Goal: Task Accomplishment & Management: Manage account settings

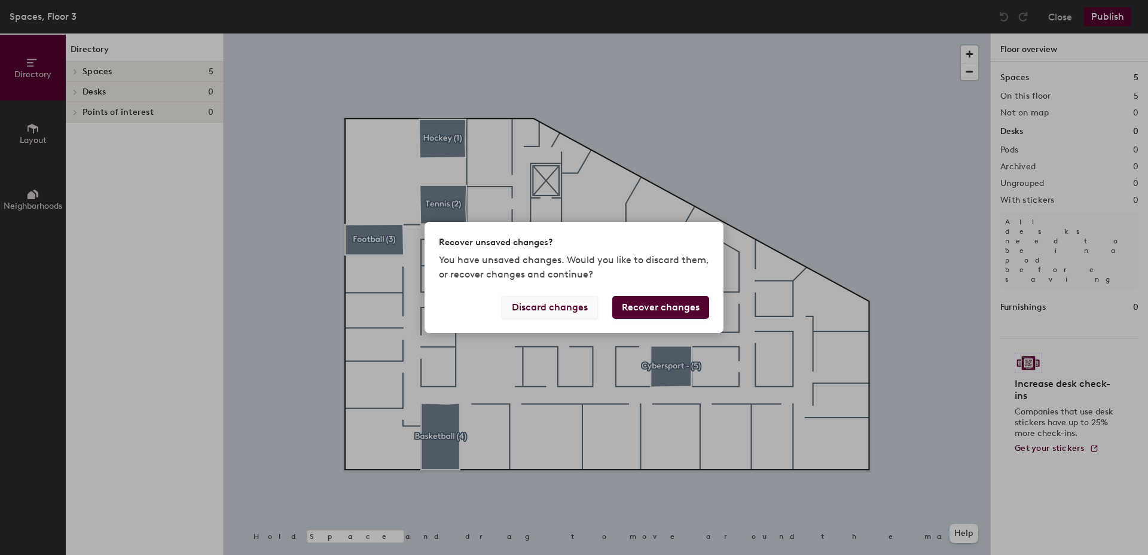
click at [568, 311] on button "Discard changes" at bounding box center [550, 307] width 96 height 23
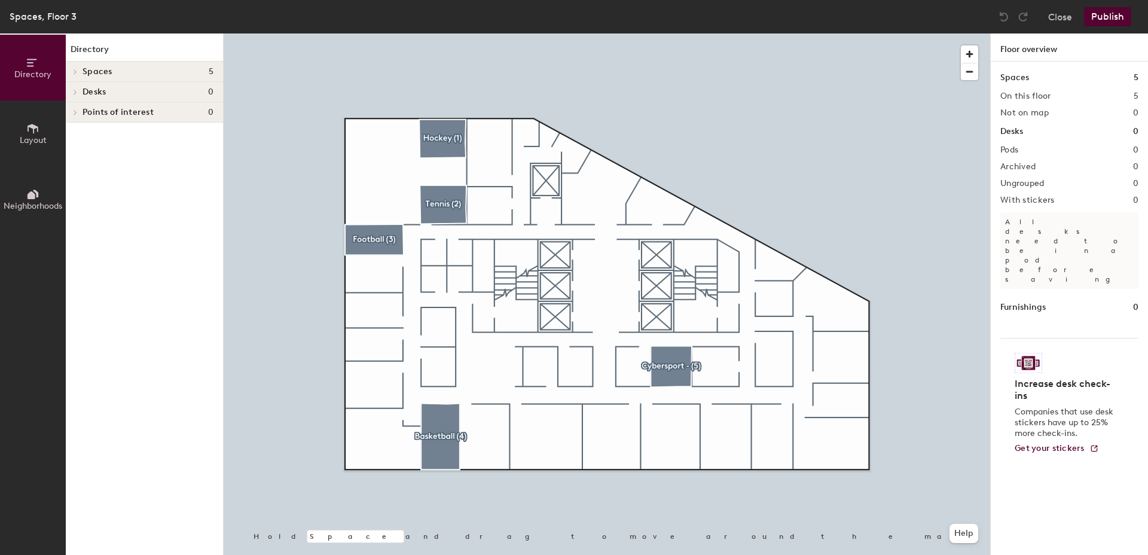
click at [78, 89] on span at bounding box center [74, 92] width 10 height 6
click at [81, 109] on div "Points of interest 0" at bounding box center [144, 112] width 157 height 20
click at [28, 147] on button "Layout" at bounding box center [33, 133] width 66 height 66
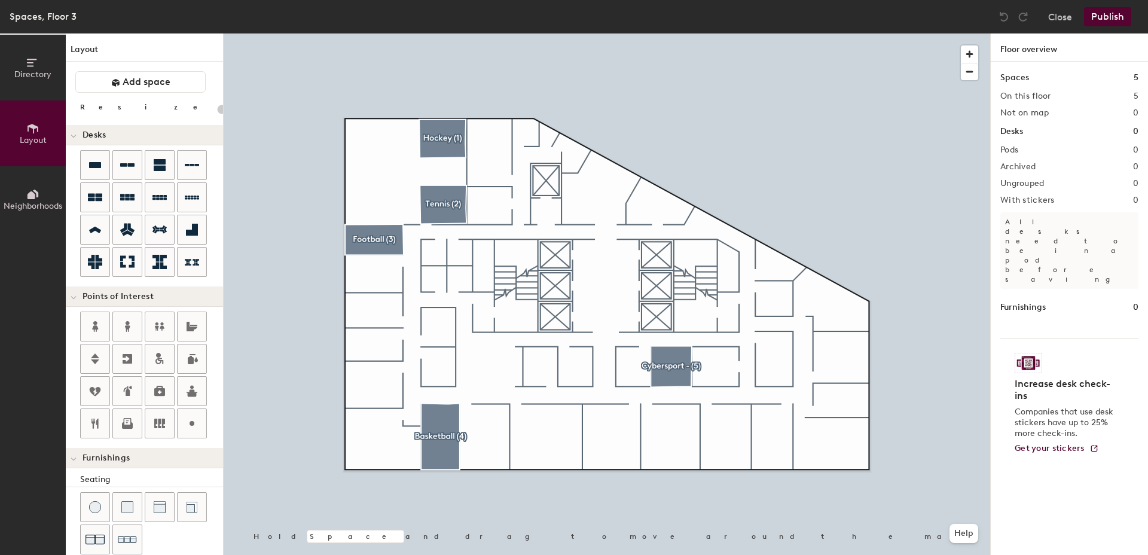
click at [382, 170] on div "Directory Layout Neighborhoods Layout Add space Resize Desks Points of Interest…" at bounding box center [574, 293] width 1148 height 521
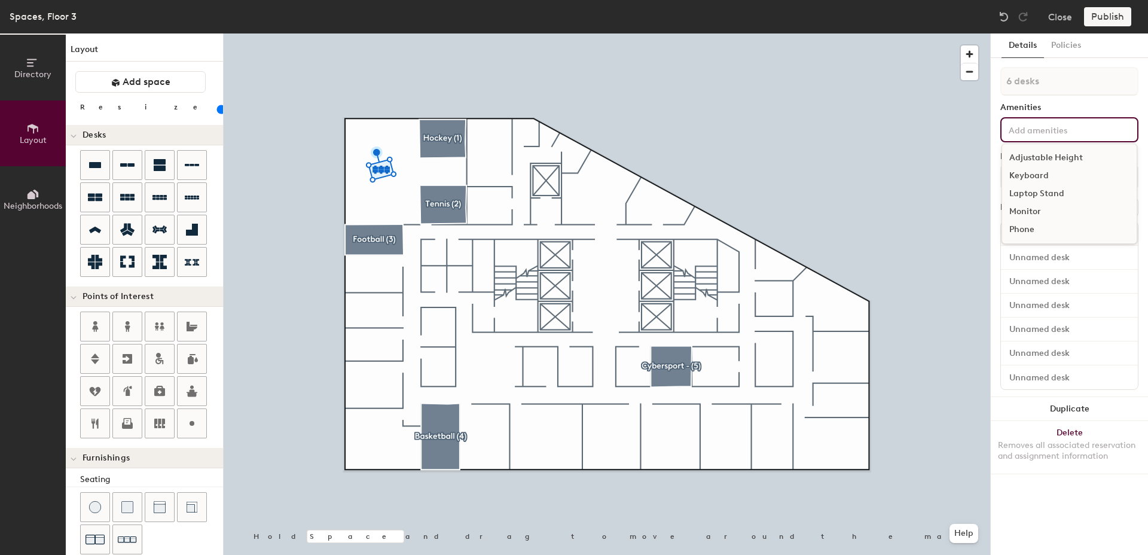
click at [1027, 125] on input at bounding box center [1060, 129] width 108 height 14
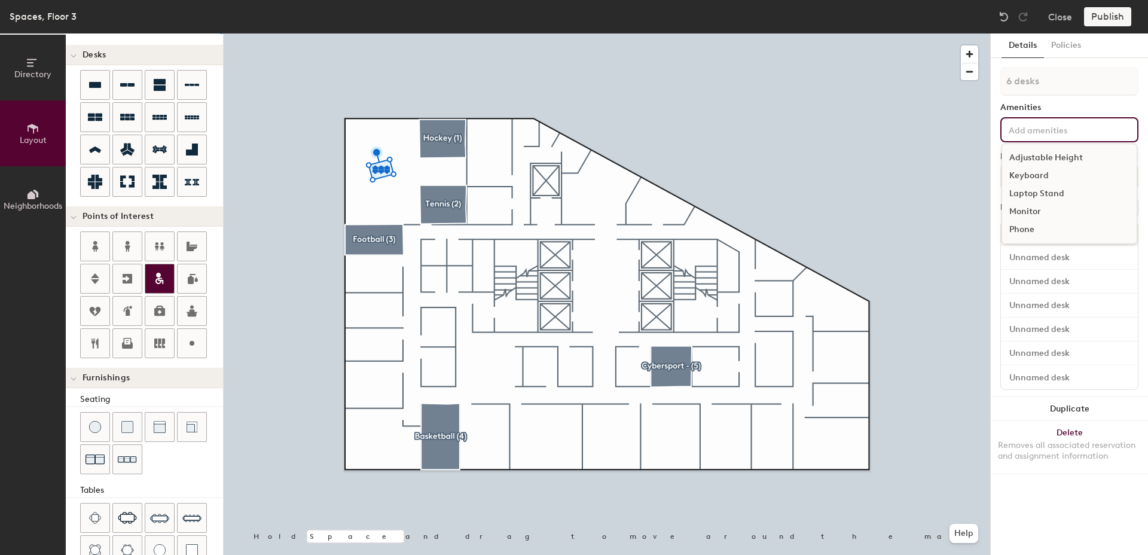
scroll to position [89, 0]
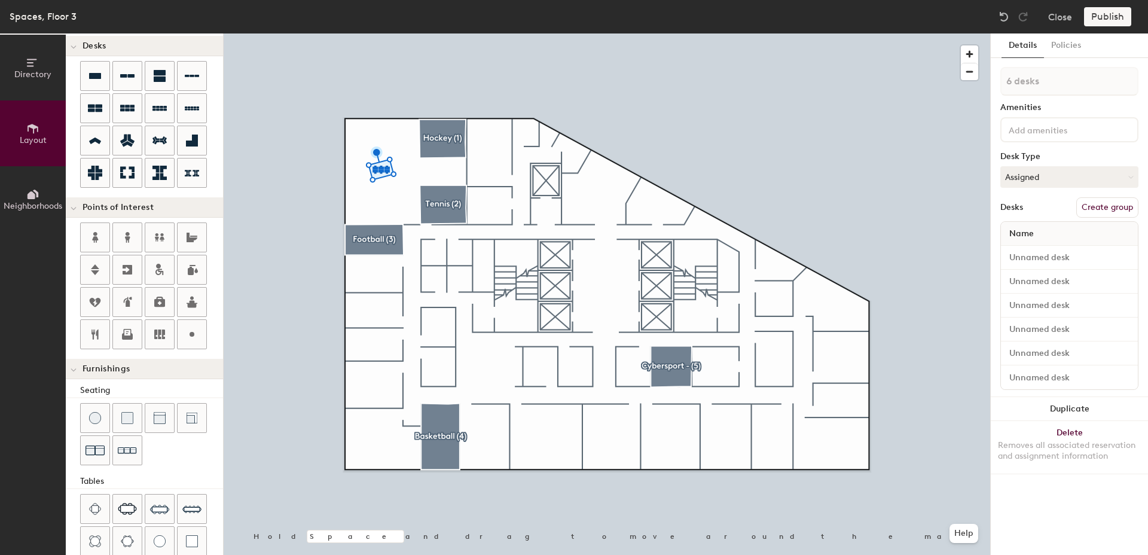
click at [838, 349] on div "Directory Layout Neighborhoods Layout Add space Resize Desks Points of Interest…" at bounding box center [574, 293] width 1148 height 521
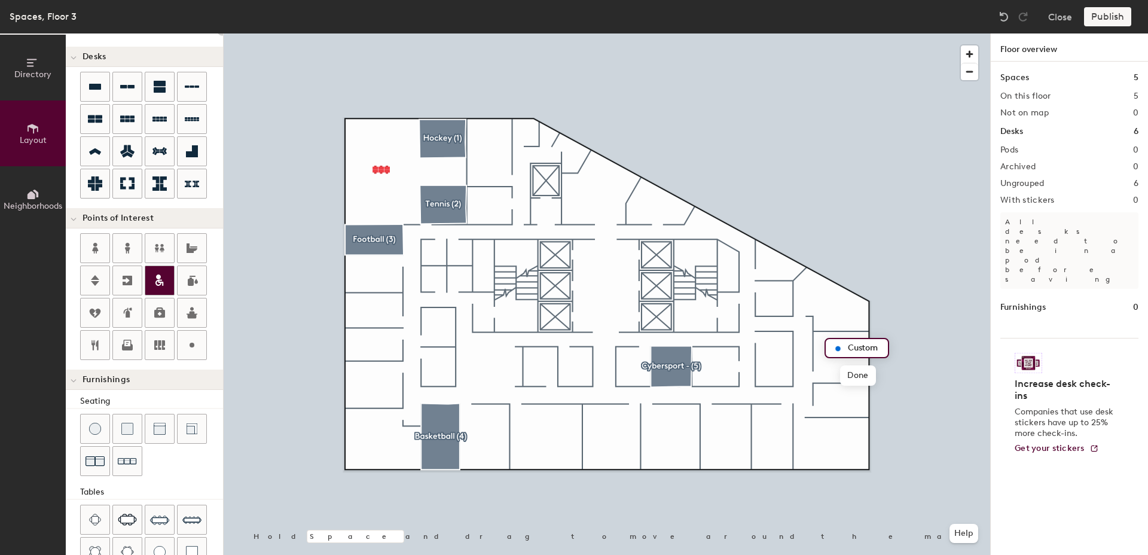
scroll to position [80, 0]
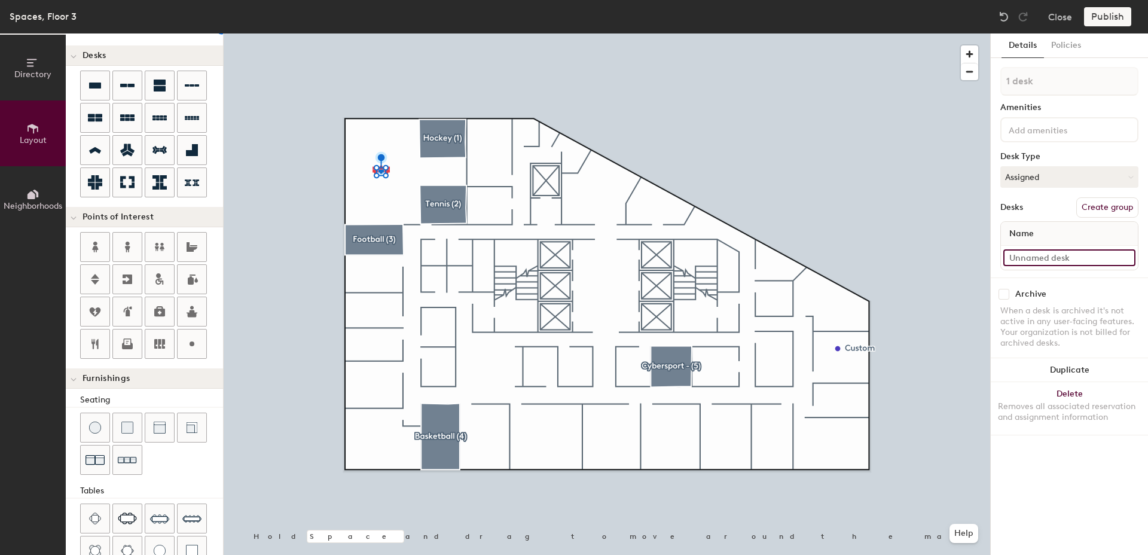
click at [1035, 258] on input at bounding box center [1069, 257] width 132 height 17
click at [378, 138] on div "Directory Layout Neighborhoods Layout Add space Resize Desks Points of Interest…" at bounding box center [574, 293] width 1148 height 521
type input "60"
type input "8 desks"
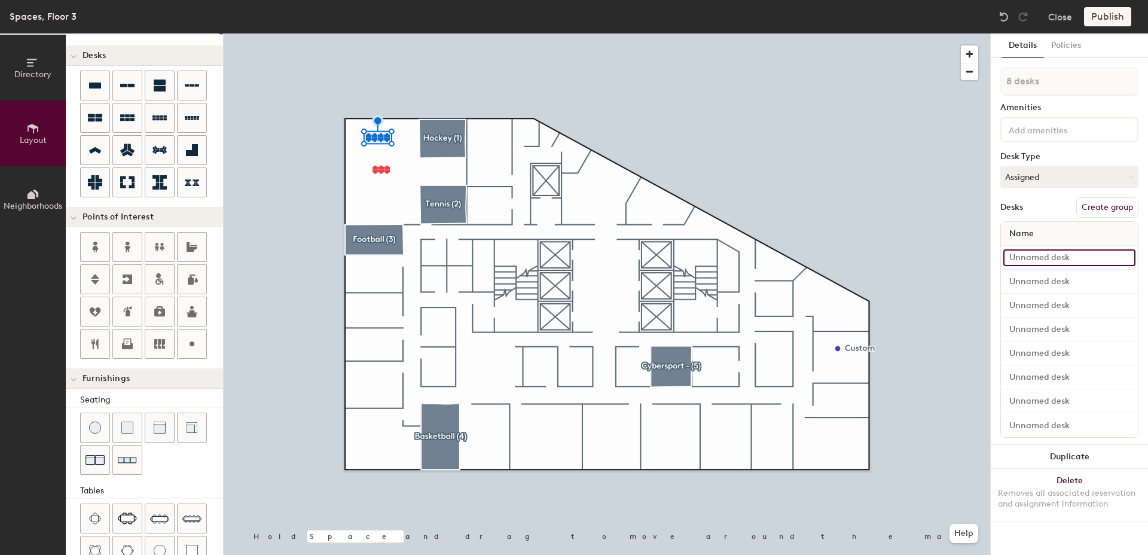
click at [1124, 261] on input at bounding box center [1069, 257] width 132 height 17
click at [1056, 22] on button "Close" at bounding box center [1060, 16] width 24 height 19
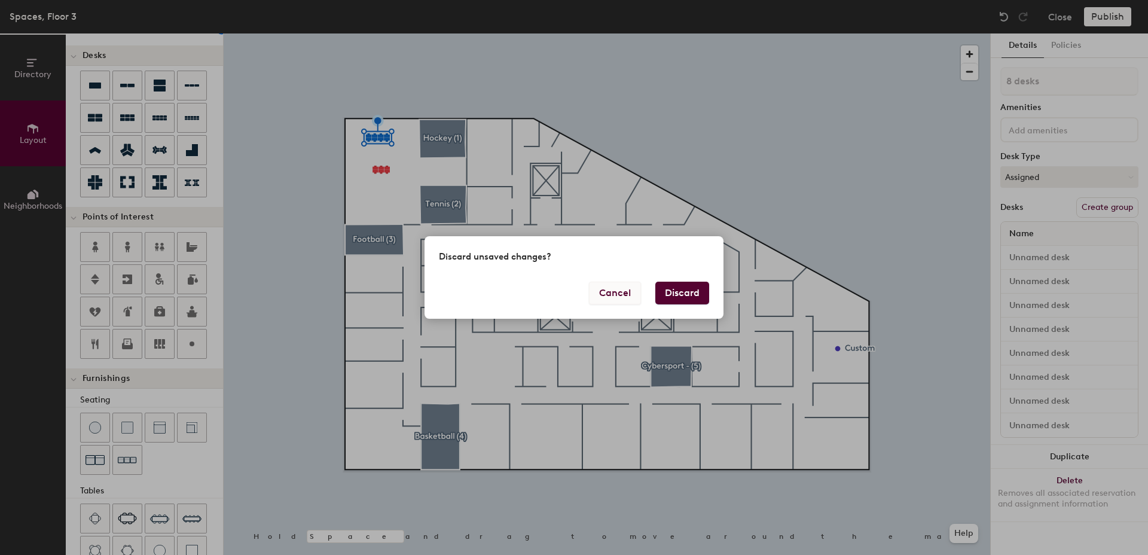
click at [632, 293] on button "Cancel" at bounding box center [615, 293] width 52 height 23
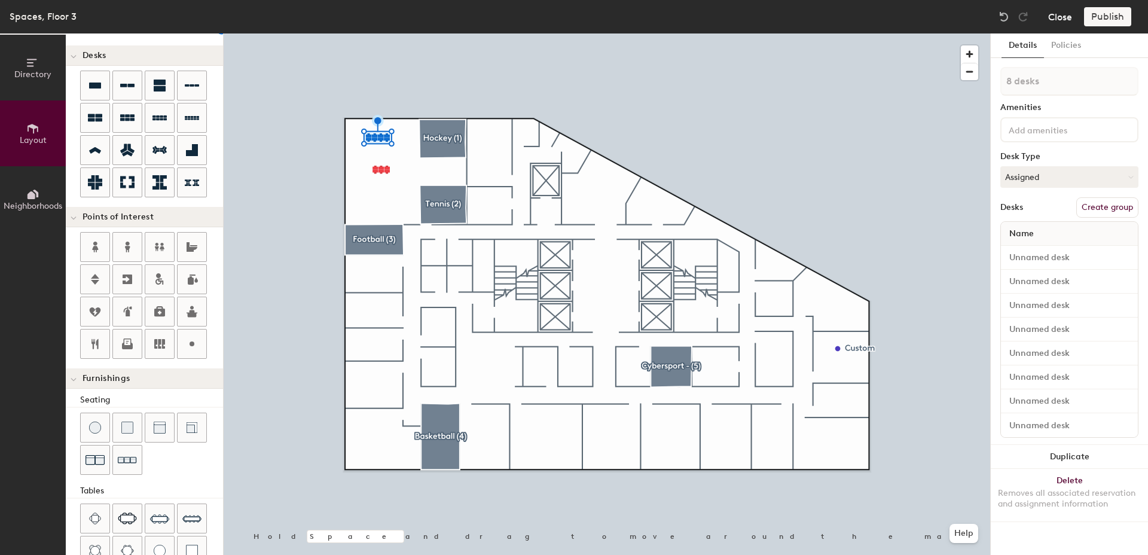
click at [1048, 11] on button "Close" at bounding box center [1060, 16] width 24 height 19
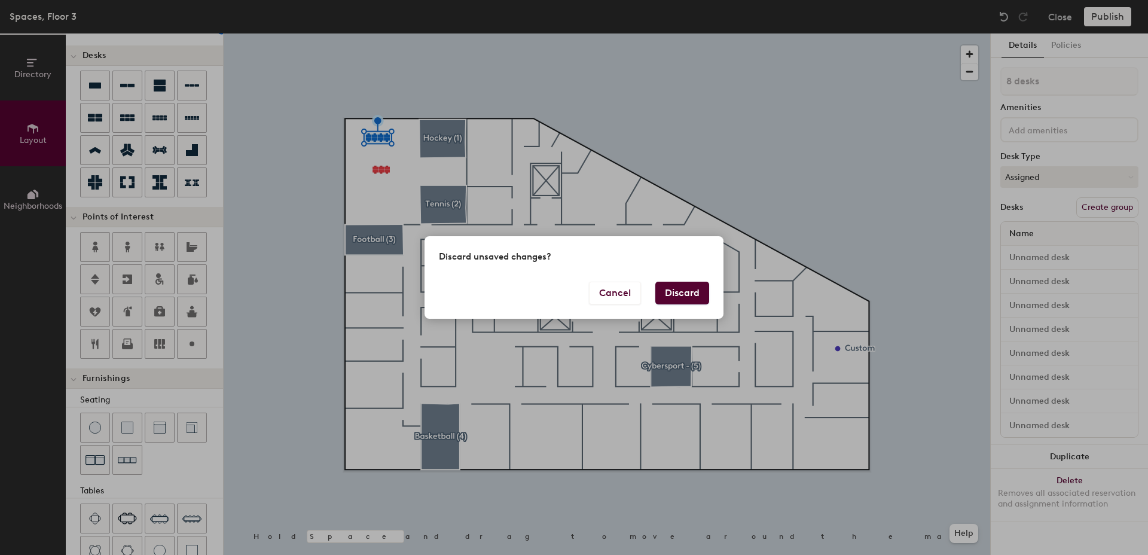
click at [684, 292] on button "Discard" at bounding box center [682, 293] width 54 height 23
type input "60"
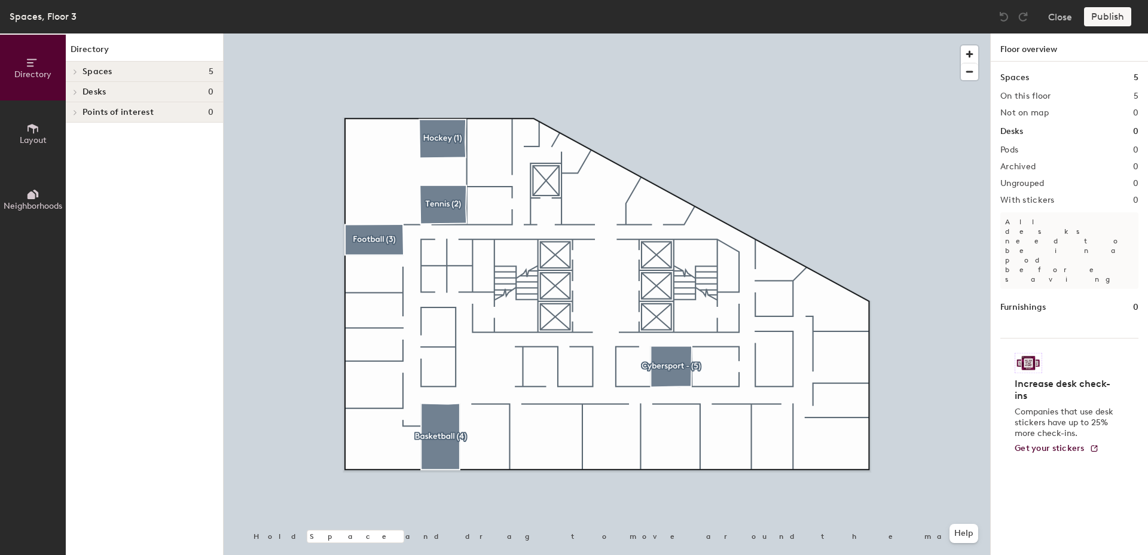
click at [39, 122] on icon at bounding box center [32, 128] width 13 height 13
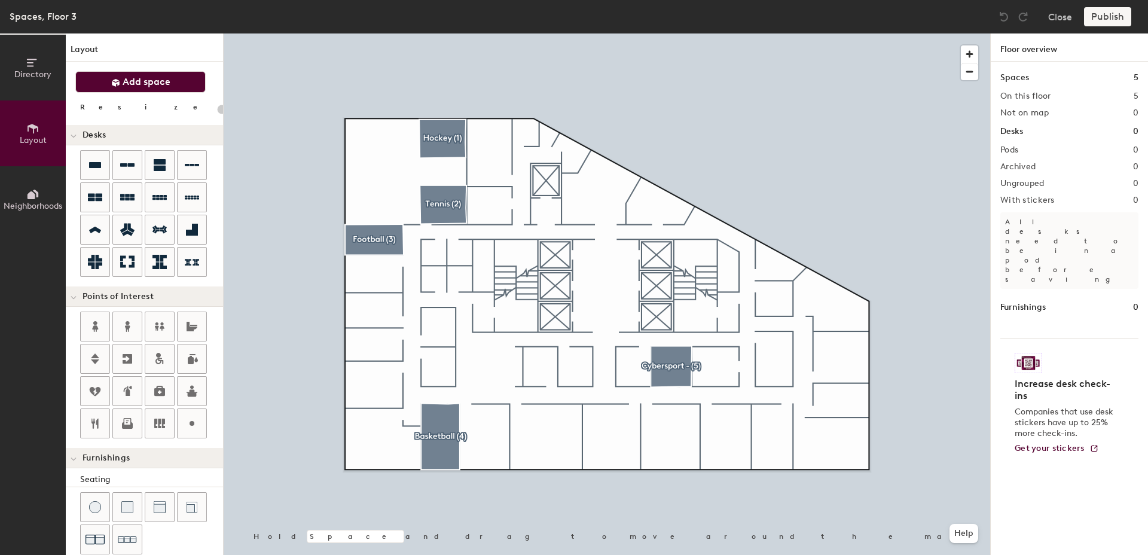
click at [138, 90] on button "Add space" at bounding box center [140, 82] width 130 height 22
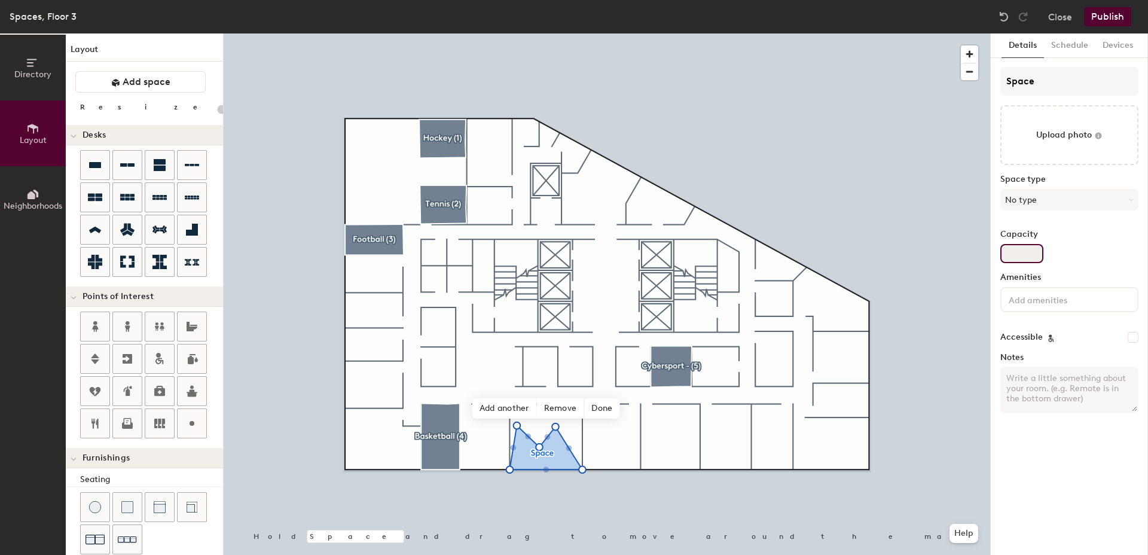
click at [1021, 254] on input "Capacity" at bounding box center [1021, 253] width 43 height 19
click at [1036, 196] on button "No type" at bounding box center [1069, 200] width 138 height 22
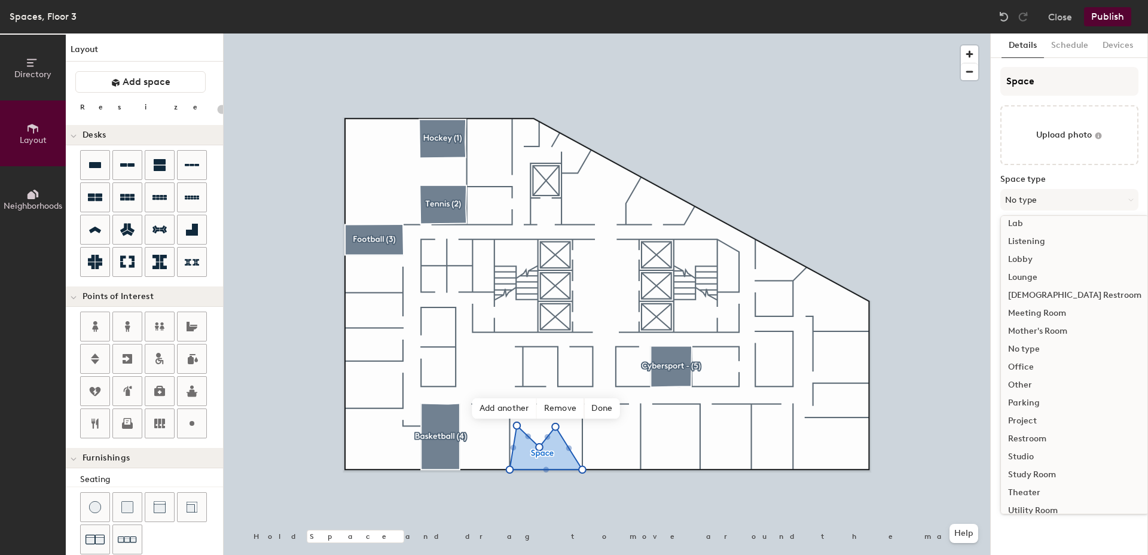
scroll to position [268, 0]
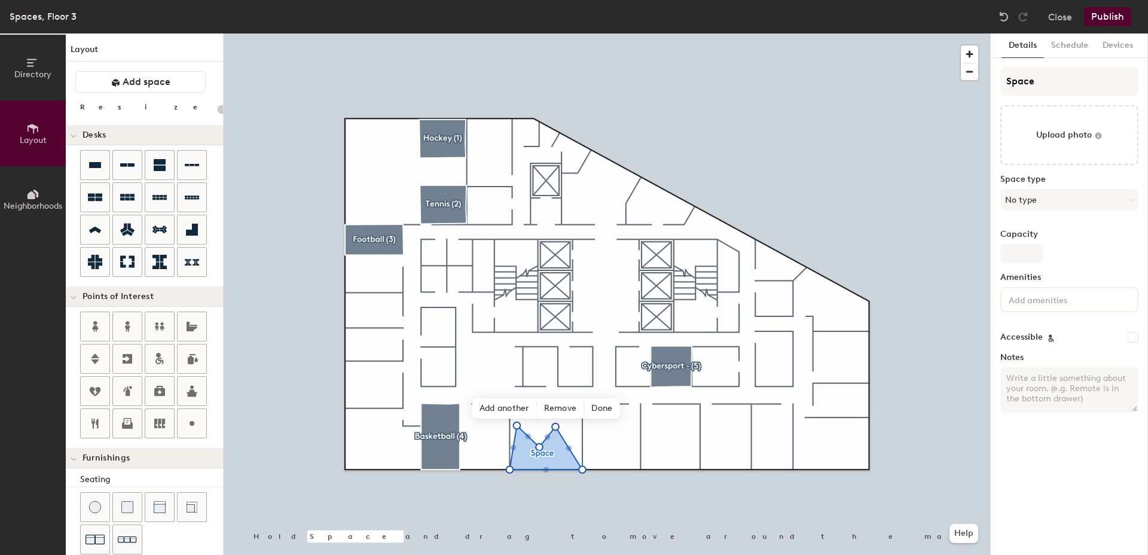
click at [1039, 535] on div "Details Schedule Devices Space Upload photo Space type No type Capacity Ameniti…" at bounding box center [1069, 293] width 157 height 521
click at [1032, 303] on input at bounding box center [1060, 299] width 108 height 14
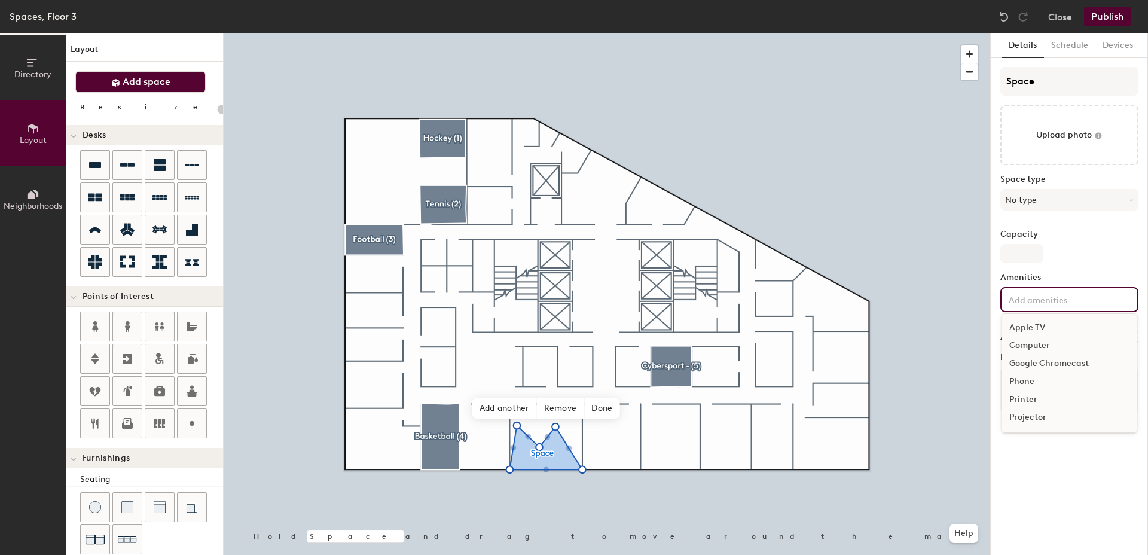
click at [141, 88] on button "Add space" at bounding box center [140, 82] width 130 height 22
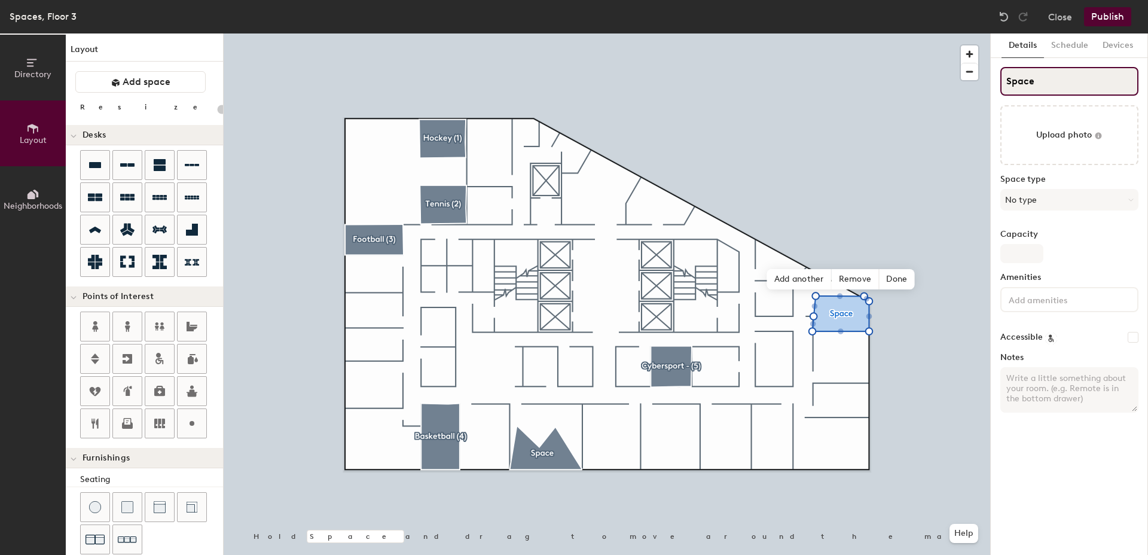
click at [1048, 84] on input "Space" at bounding box center [1069, 81] width 138 height 29
click at [1058, 194] on button "No type" at bounding box center [1069, 200] width 138 height 22
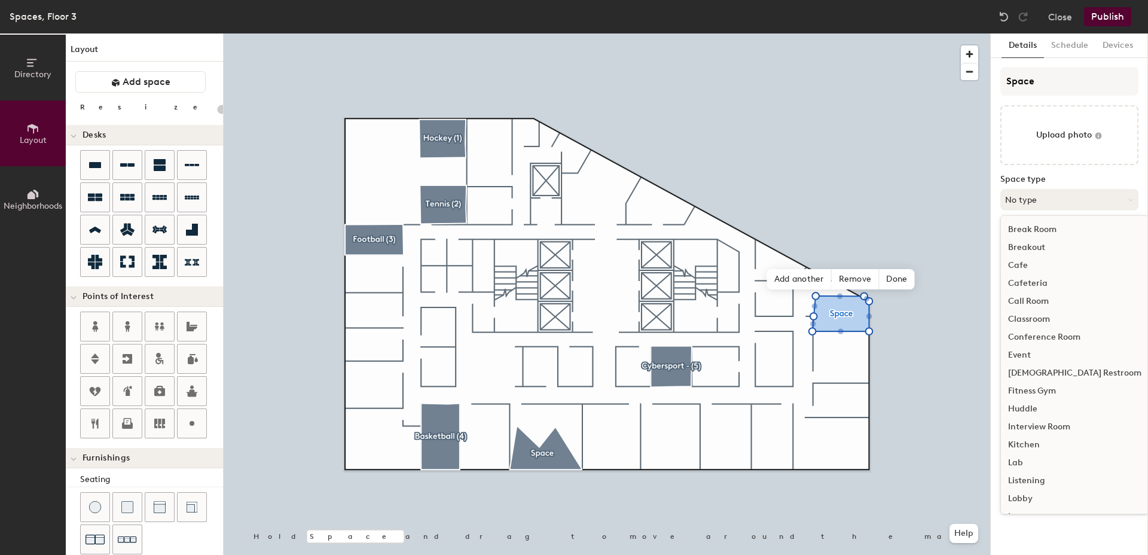
click at [1058, 194] on button "No type" at bounding box center [1069, 200] width 138 height 22
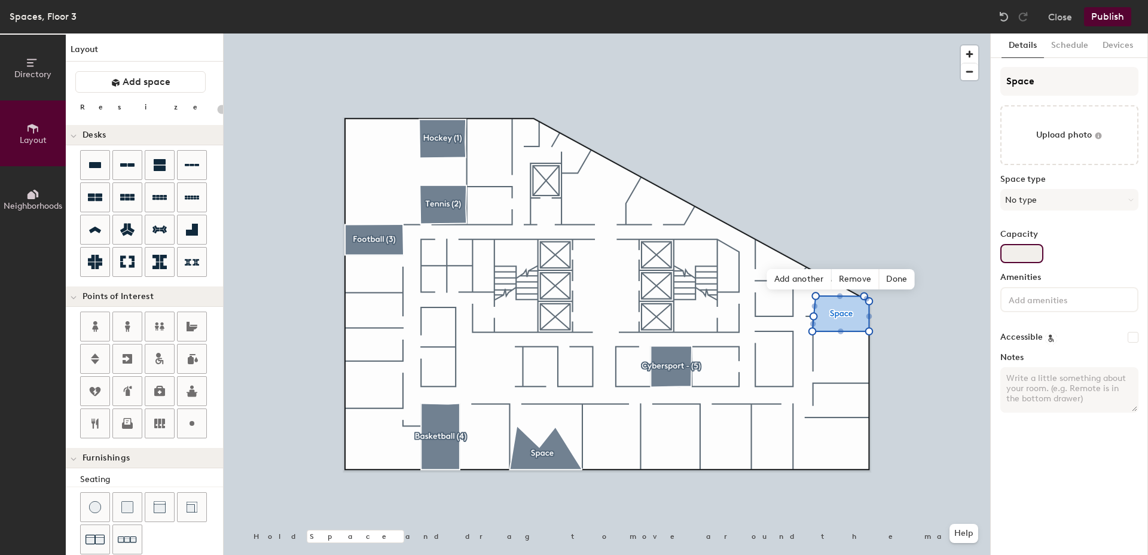
click at [1032, 249] on input "Capacity" at bounding box center [1021, 253] width 43 height 19
click at [1036, 301] on input at bounding box center [1060, 299] width 108 height 14
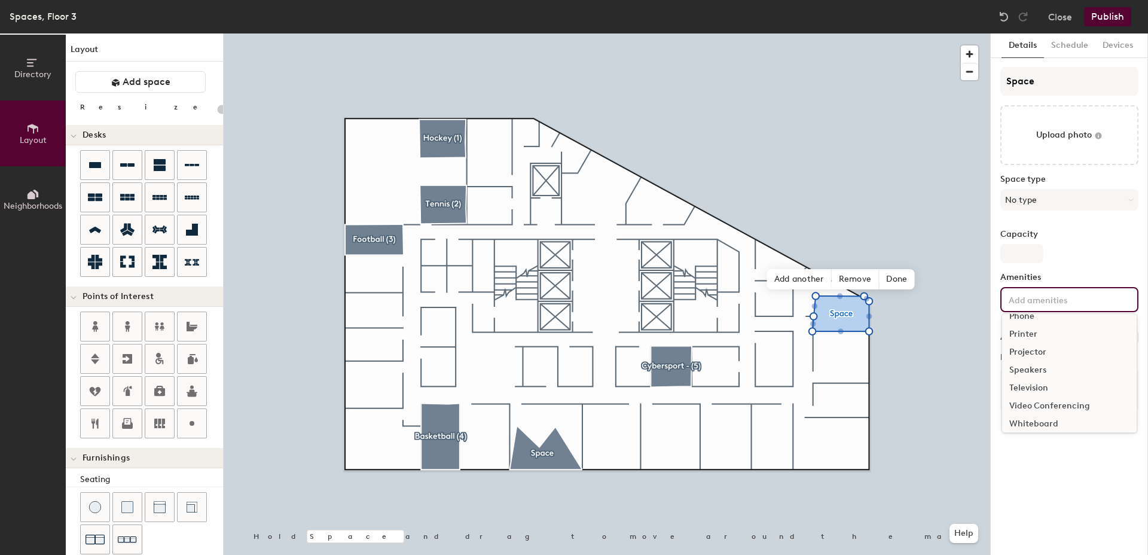
scroll to position [65, 0]
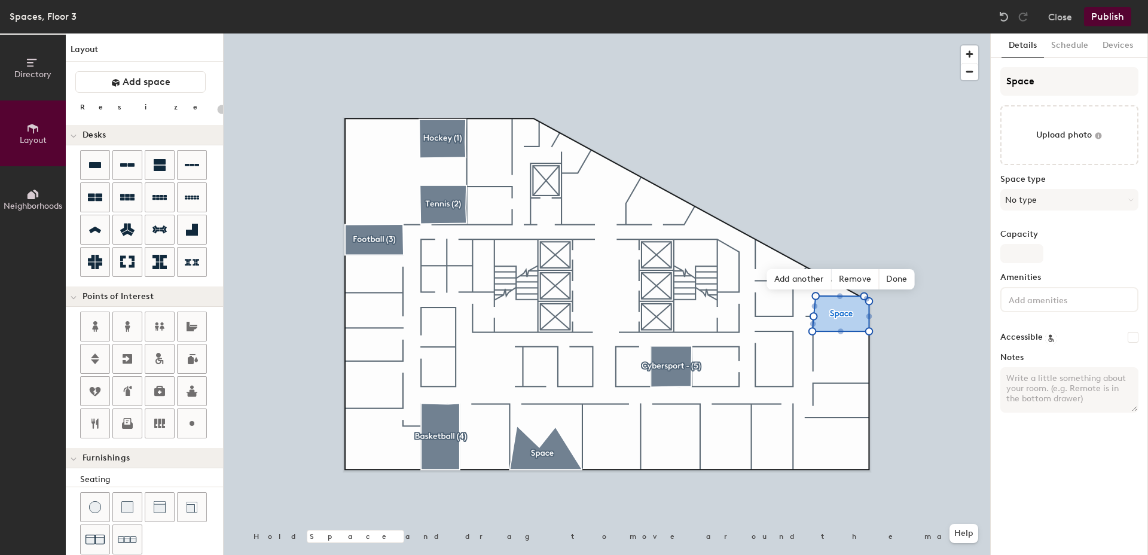
click at [1050, 487] on div "Details Schedule Devices Space Upload photo Space type No type Capacity Ameniti…" at bounding box center [1069, 293] width 157 height 521
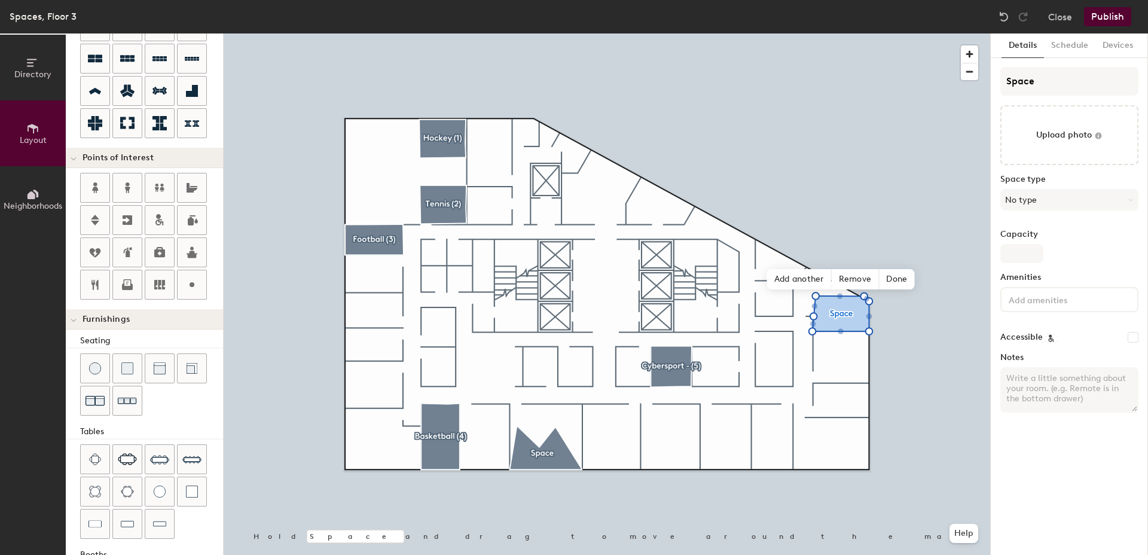
scroll to position [145, 0]
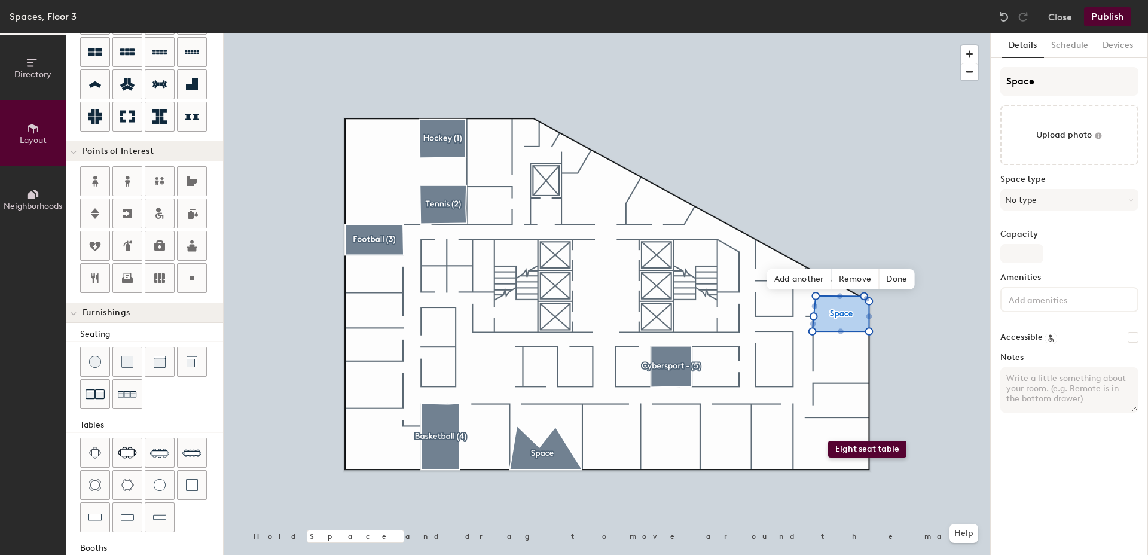
click at [828, 438] on div "Directory Layout Neighborhoods Layout Add space Resize Desks Points of Interest…" at bounding box center [574, 293] width 1148 height 521
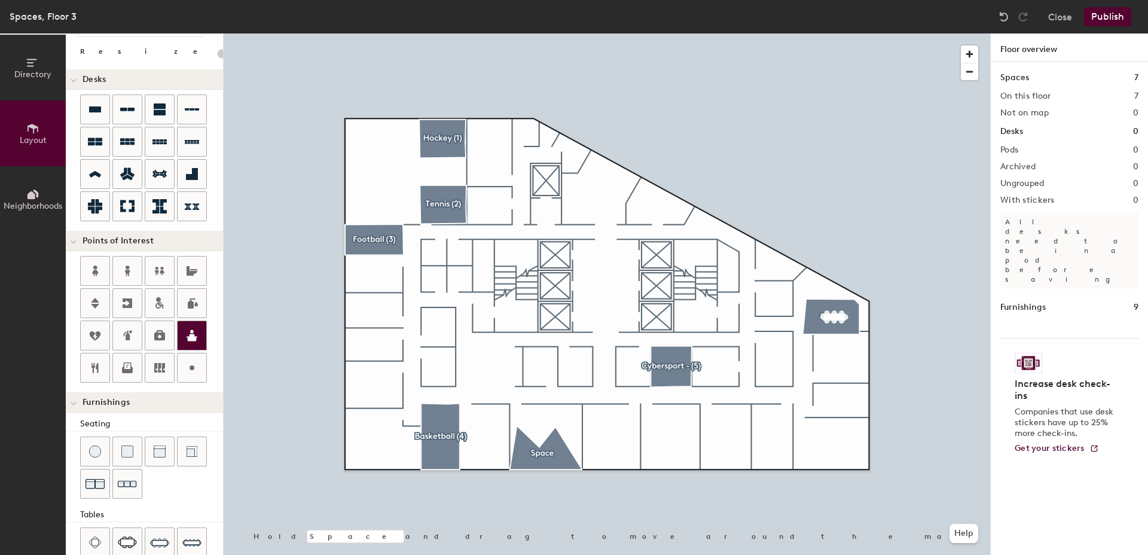
scroll to position [50, 0]
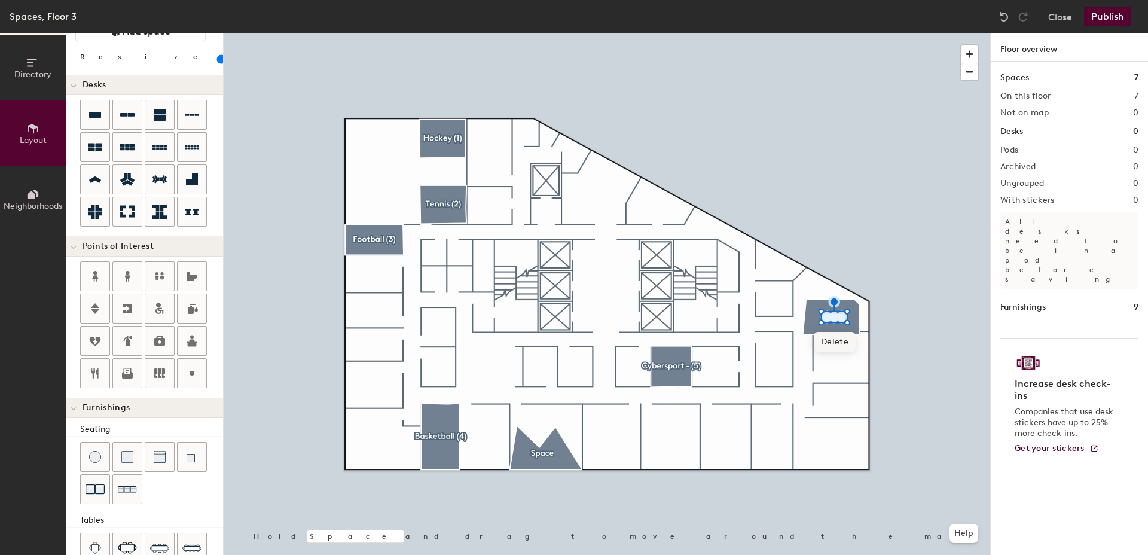
click at [836, 339] on span "Delete" at bounding box center [835, 342] width 42 height 20
click at [829, 33] on div at bounding box center [607, 33] width 767 height 0
click at [812, 33] on div at bounding box center [607, 33] width 767 height 0
click at [754, 347] on div "Directory Layout Neighborhoods Layout Add space Resize Desks Points of Interest…" at bounding box center [574, 293] width 1148 height 521
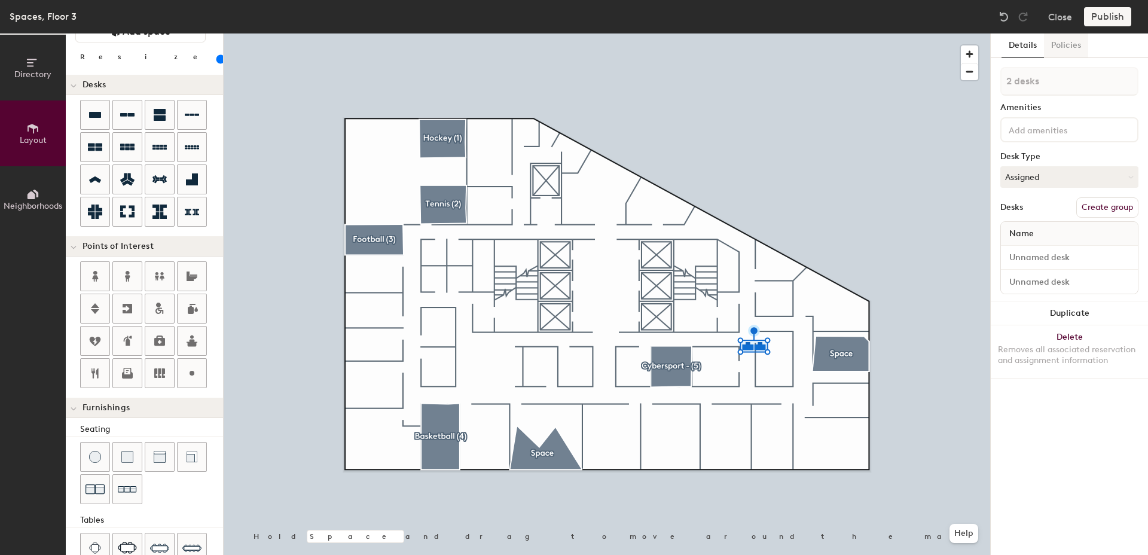
click at [1061, 50] on button "Policies" at bounding box center [1066, 45] width 44 height 25
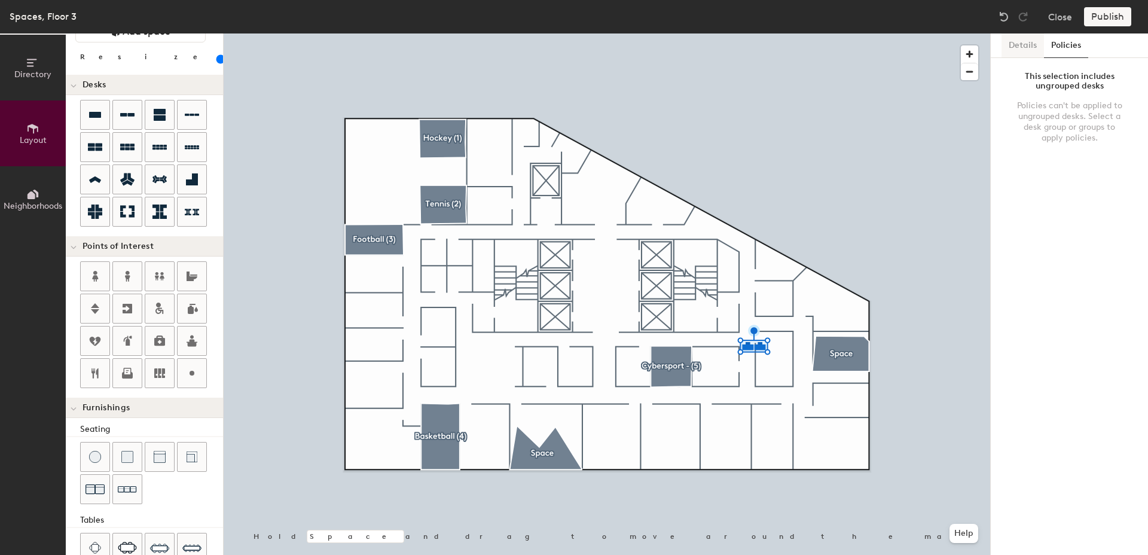
click at [1021, 48] on button "Details" at bounding box center [1023, 45] width 42 height 25
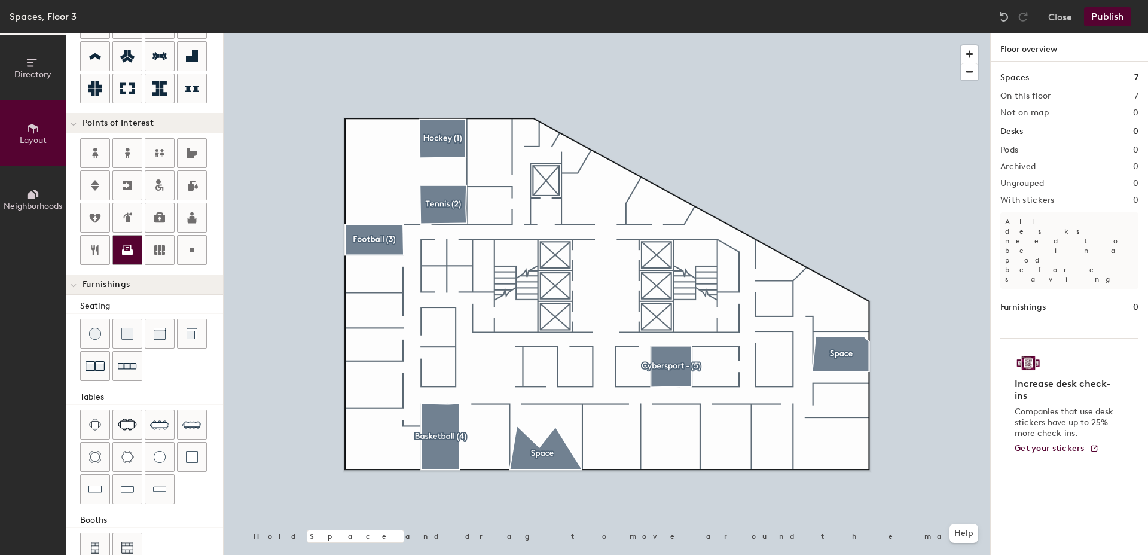
scroll to position [175, 0]
click at [1066, 22] on button "Close" at bounding box center [1060, 16] width 24 height 19
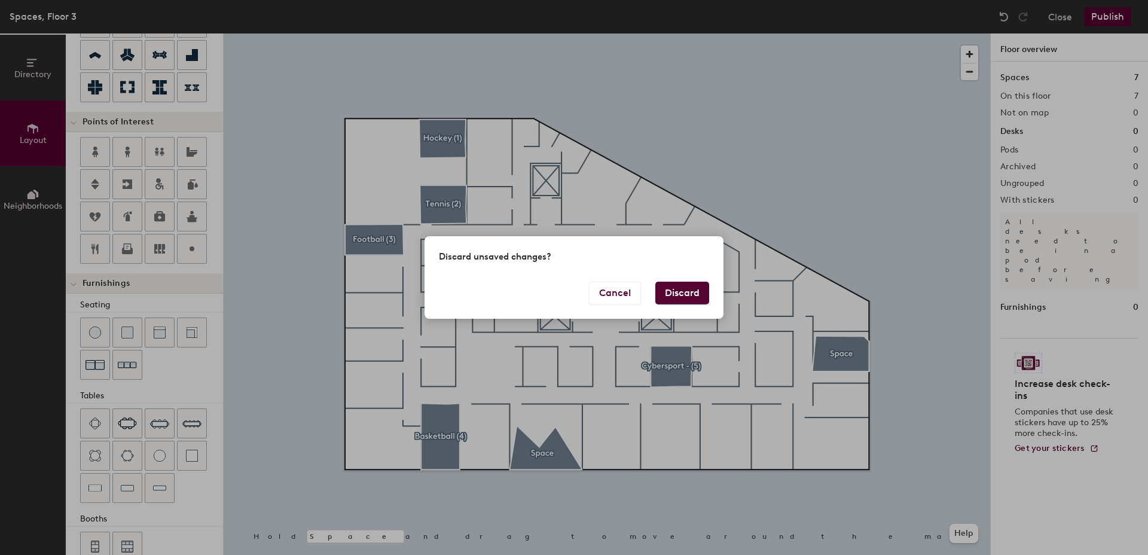
click at [675, 300] on button "Discard" at bounding box center [682, 293] width 54 height 23
type input "20"
click at [0, 0] on div at bounding box center [0, 0] width 0 height 0
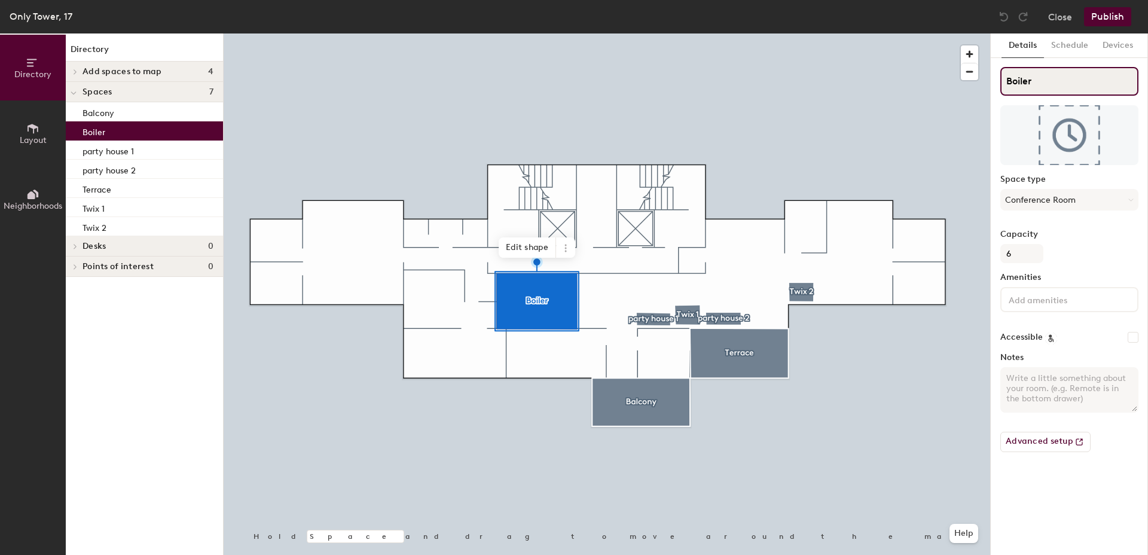
click at [1036, 80] on input "Boiler" at bounding box center [1069, 81] width 138 height 29
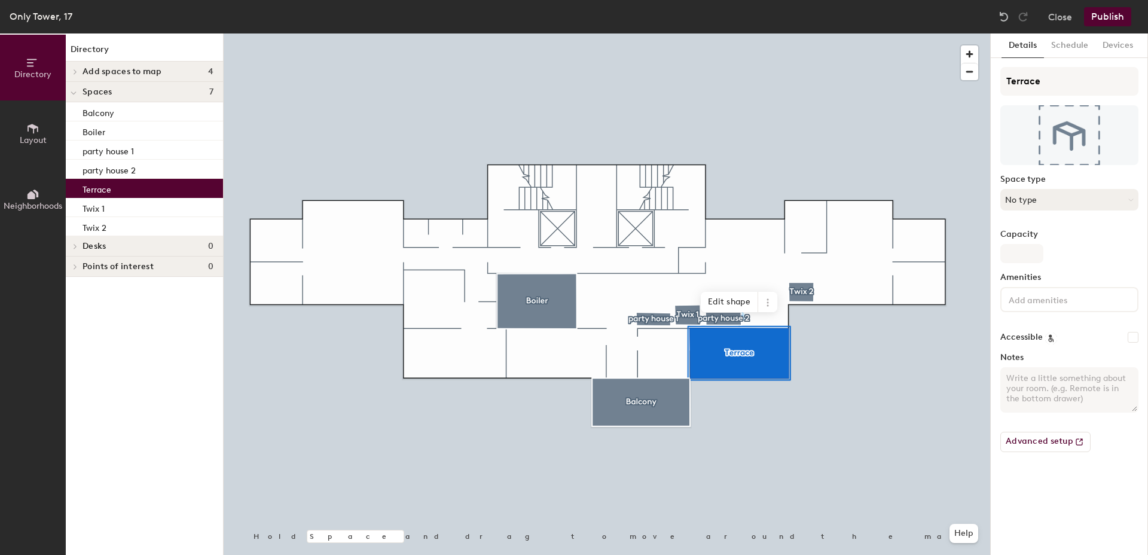
click at [1033, 205] on button "No type" at bounding box center [1069, 200] width 138 height 22
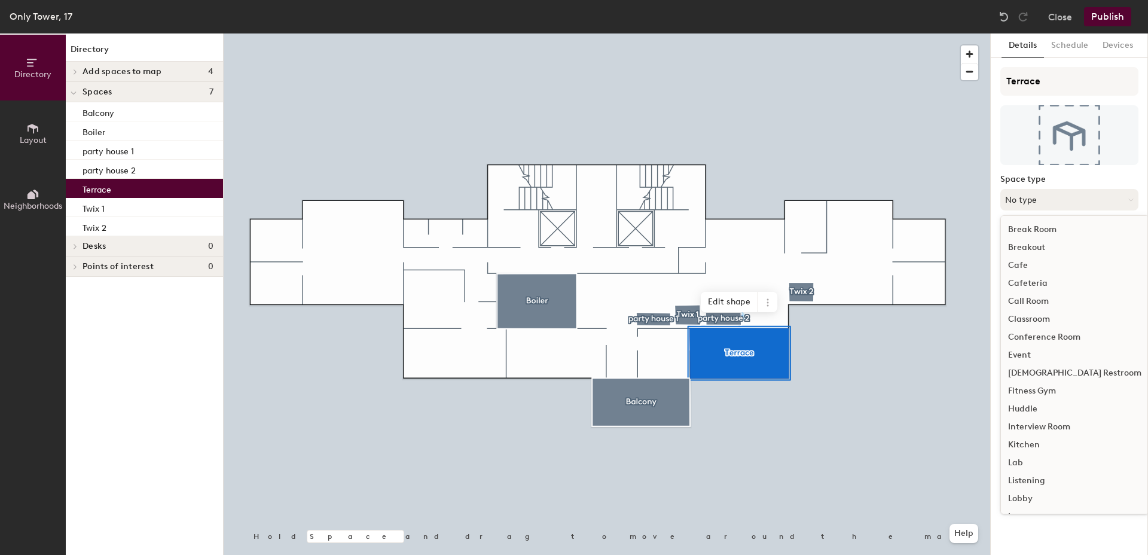
click at [1033, 205] on button "No type" at bounding box center [1069, 200] width 138 height 22
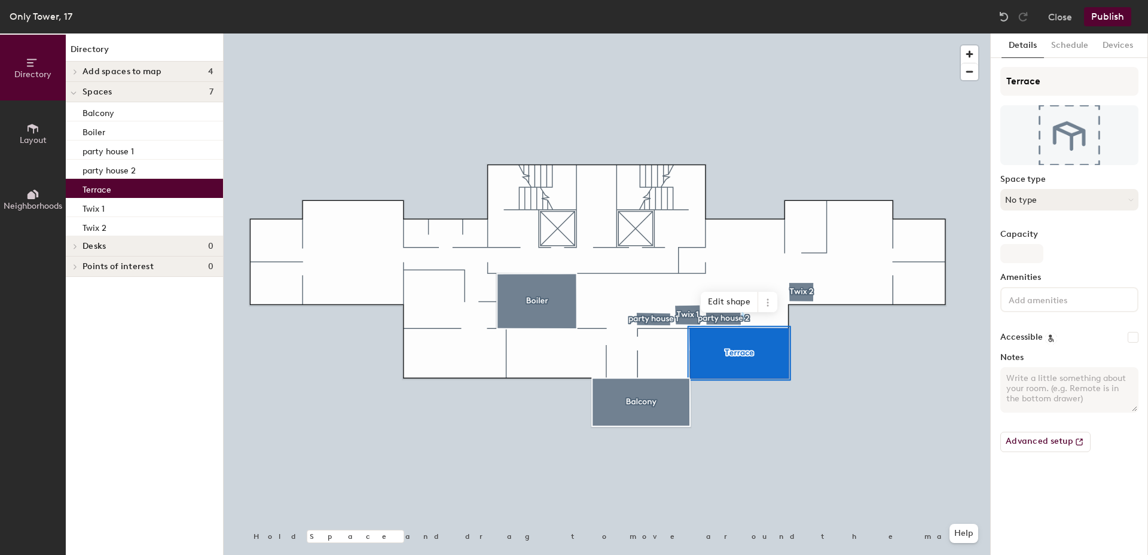
click at [1085, 199] on button "No type" at bounding box center [1069, 200] width 138 height 22
click at [732, 33] on div at bounding box center [607, 33] width 767 height 0
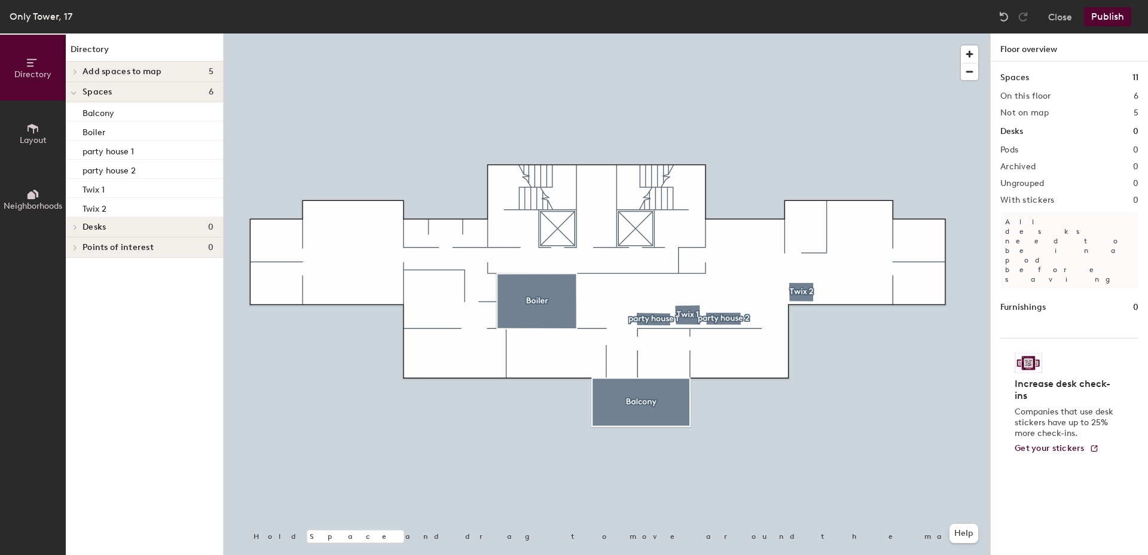
click at [45, 143] on span "Layout" at bounding box center [33, 140] width 27 height 10
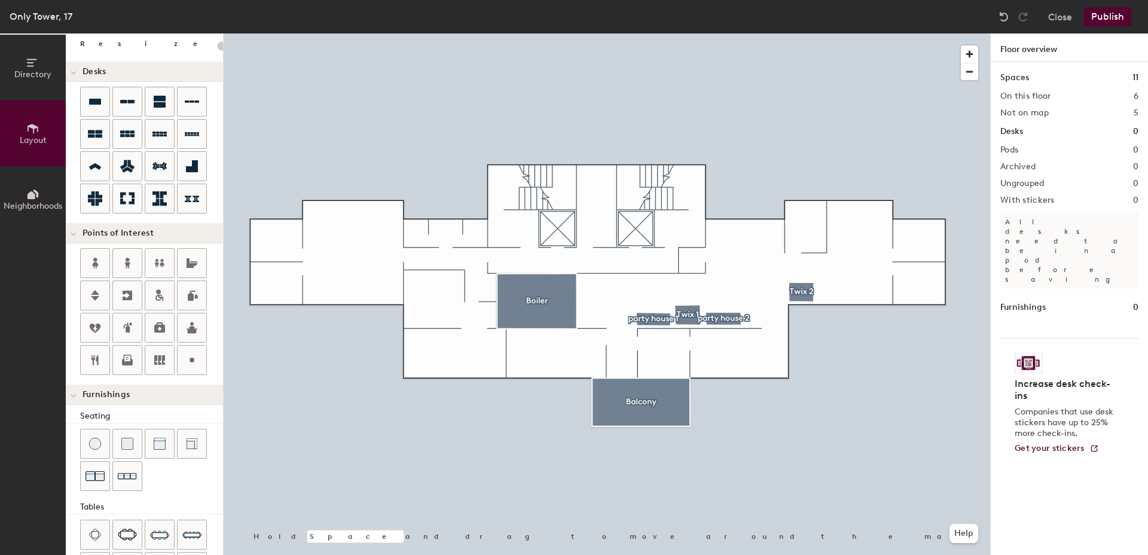
scroll to position [69, 0]
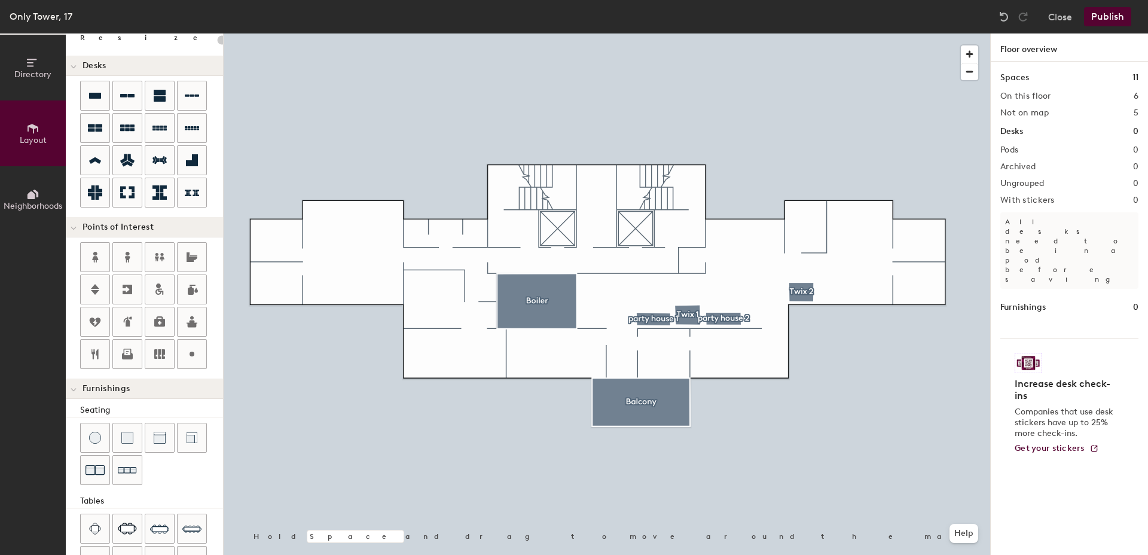
click at [719, 353] on div "Directory Layout Neighborhoods Layout Add space Resize Desks Points of Interest…" at bounding box center [574, 293] width 1148 height 521
type input "20"
type input "B"
click at [751, 355] on input "Terasse" at bounding box center [747, 352] width 43 height 17
type input "Terase"
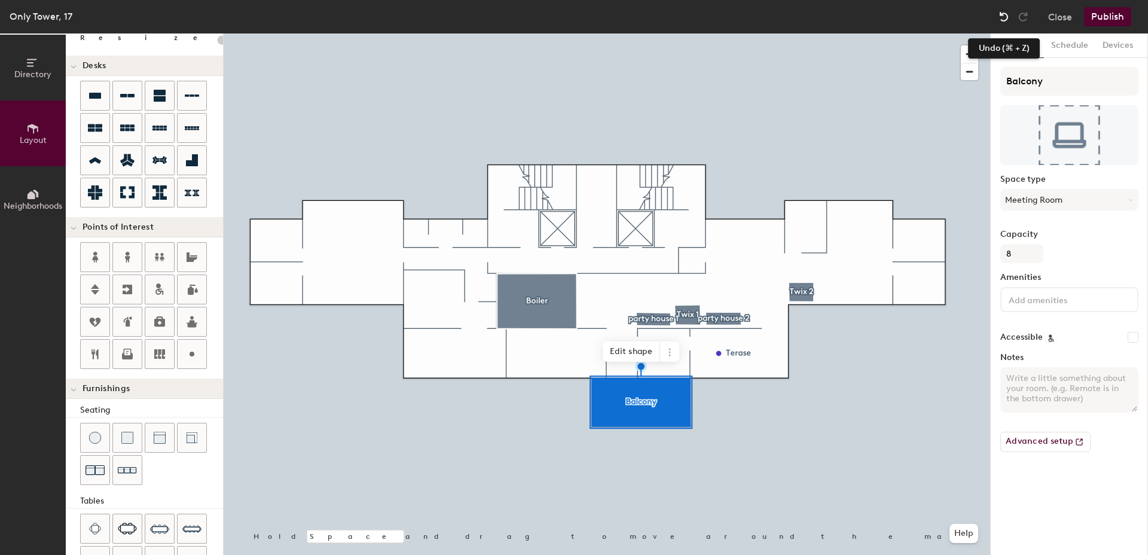
click at [1007, 22] on img at bounding box center [1004, 17] width 12 height 12
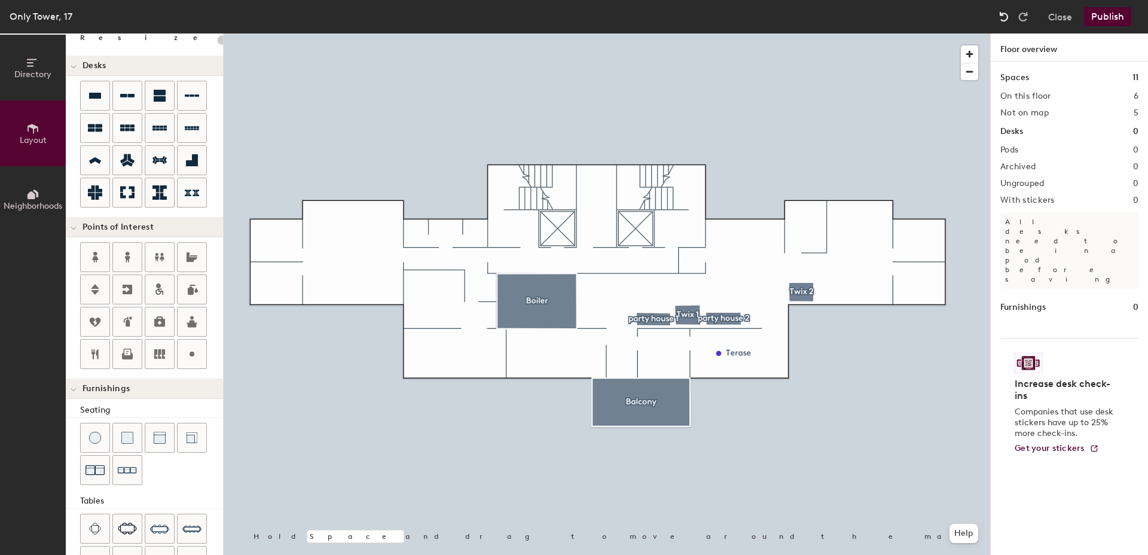
click at [1007, 22] on img at bounding box center [1004, 17] width 12 height 12
click at [1004, 22] on img at bounding box center [1004, 17] width 12 height 12
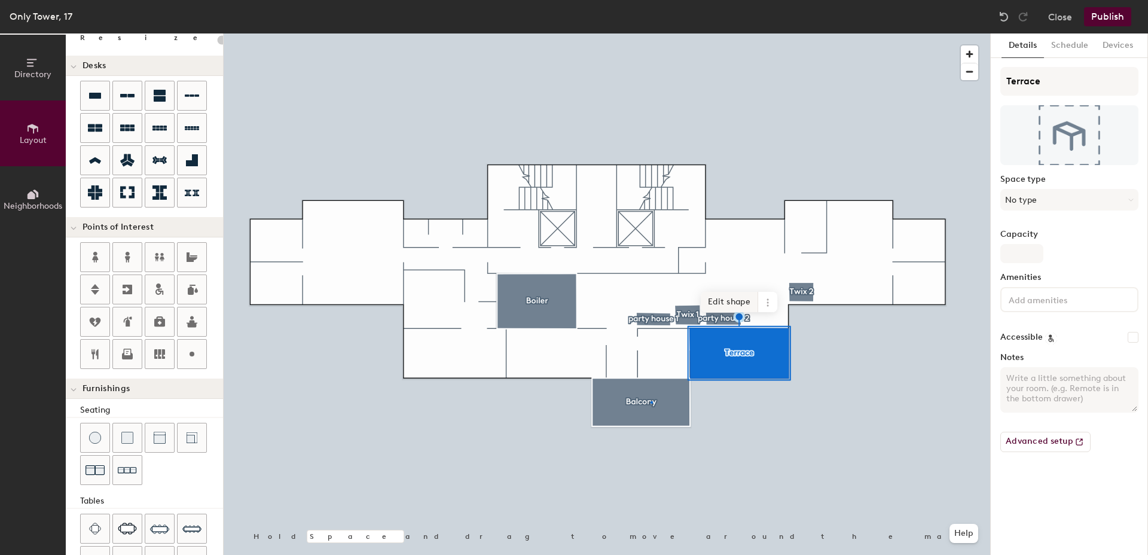
click at [651, 33] on div at bounding box center [607, 33] width 767 height 0
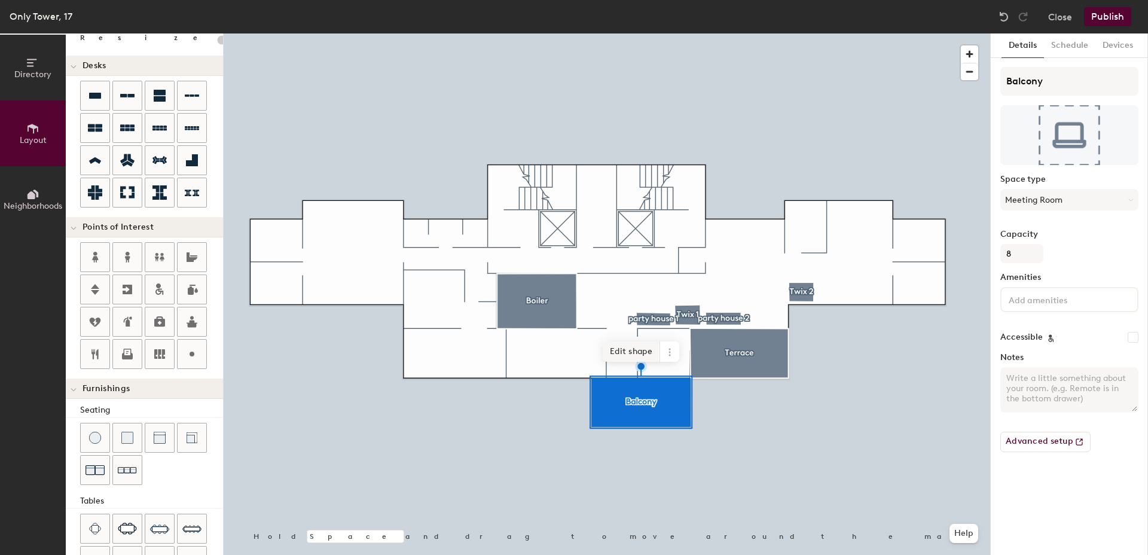
type input "20"
click at [1055, 89] on input "Balcony" at bounding box center [1069, 81] width 138 height 29
type input "Balconygfckhj"
type input "20"
type input "Balconygfckh"
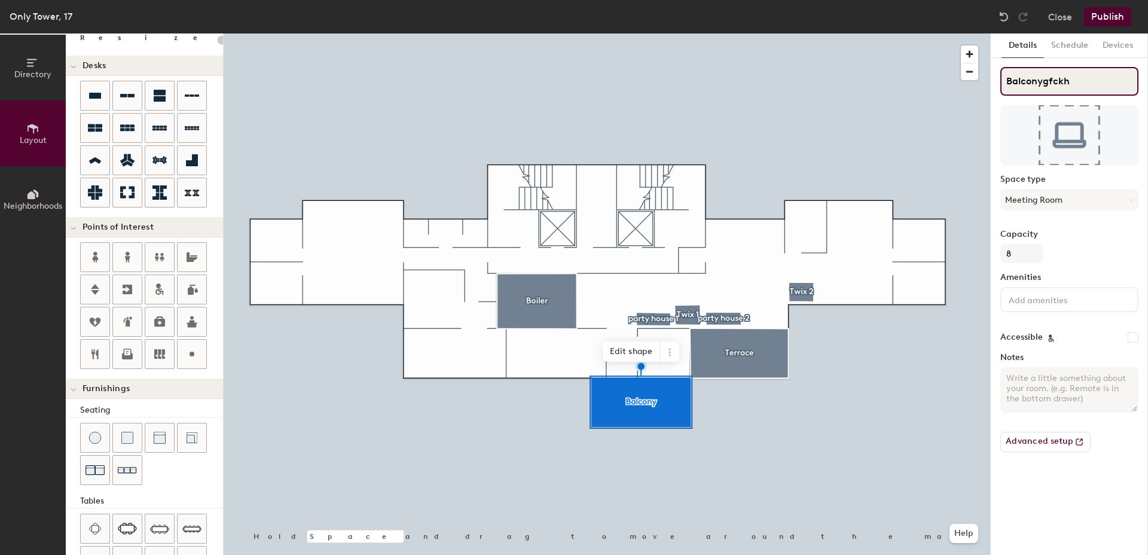
type input "20"
type input "Balconygf"
type input "20"
type input "Balconyg"
type input "20"
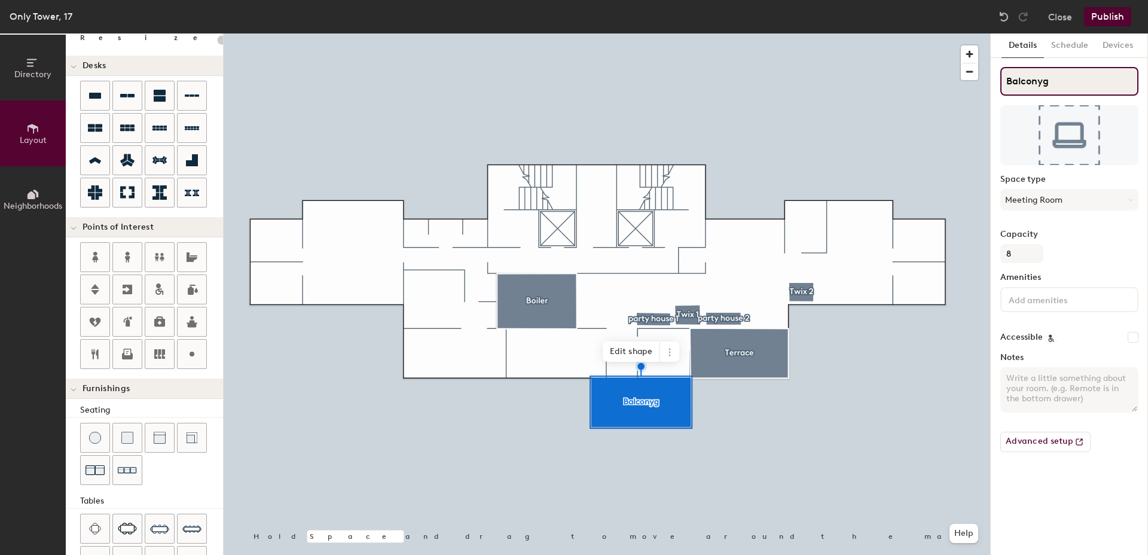
type input "Balcony"
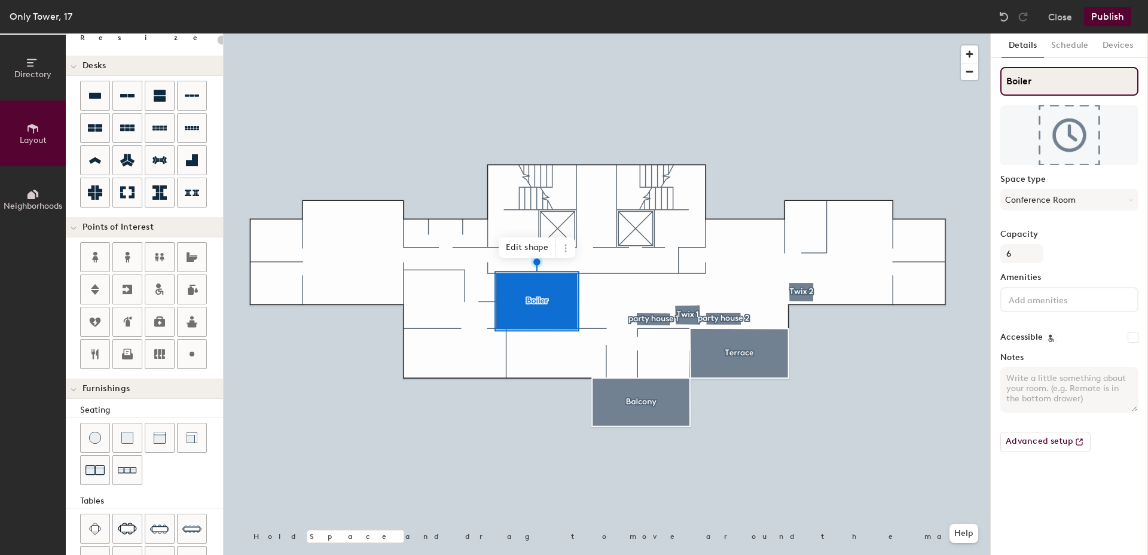
click at [1044, 77] on input "Boiler" at bounding box center [1069, 81] width 138 height 29
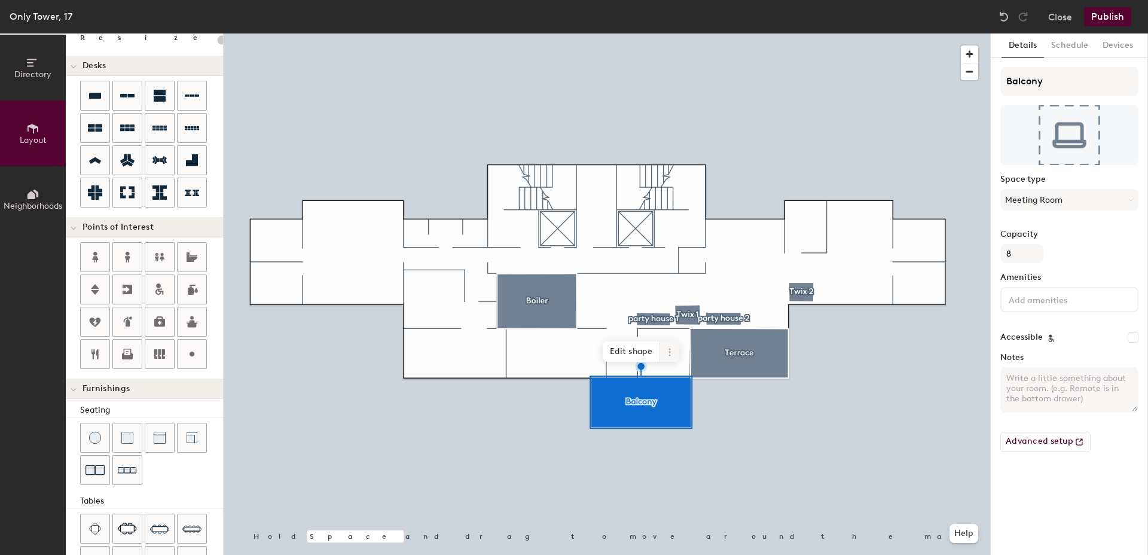
click at [717, 33] on div at bounding box center [607, 33] width 767 height 0
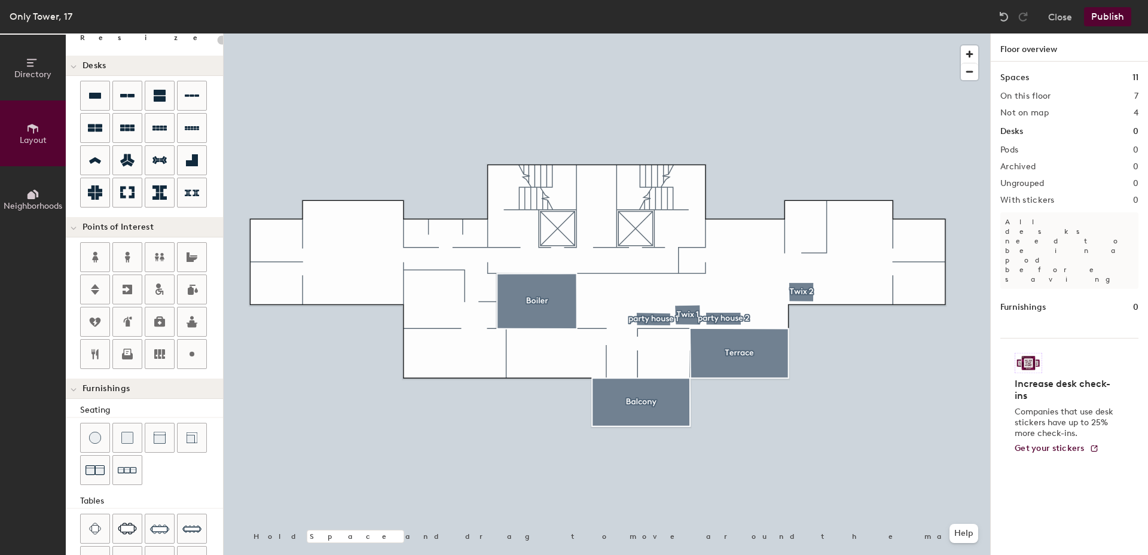
click at [804, 33] on div at bounding box center [607, 33] width 767 height 0
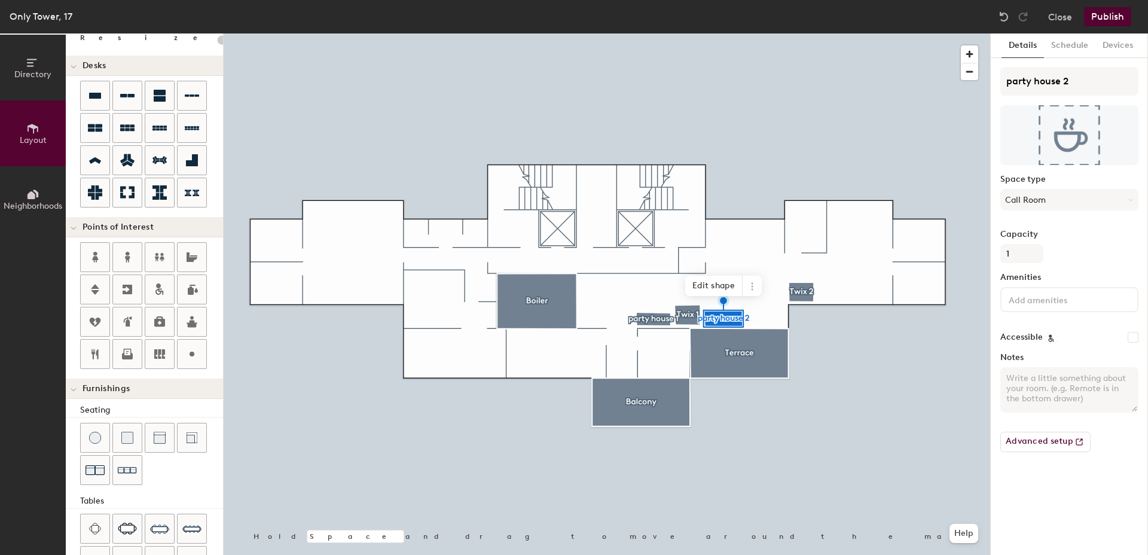
click at [686, 33] on div at bounding box center [607, 33] width 767 height 0
click at [662, 33] on div at bounding box center [607, 33] width 767 height 0
click at [718, 33] on div at bounding box center [607, 33] width 767 height 0
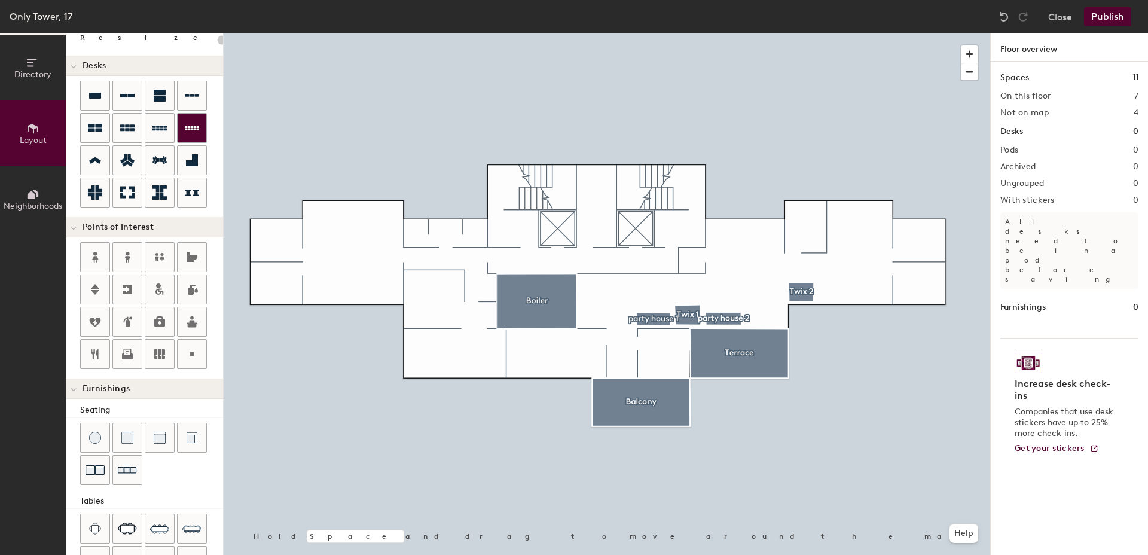
click at [333, 222] on div "Directory Layout Neighborhoods Layout Add space Resize Desks Points of Interest…" at bounding box center [574, 293] width 1148 height 521
click at [125, 120] on div at bounding box center [127, 128] width 29 height 29
click at [326, 213] on div "Directory Layout Neighborhoods Layout Add space Resize Desks Points of Interest…" at bounding box center [574, 293] width 1148 height 521
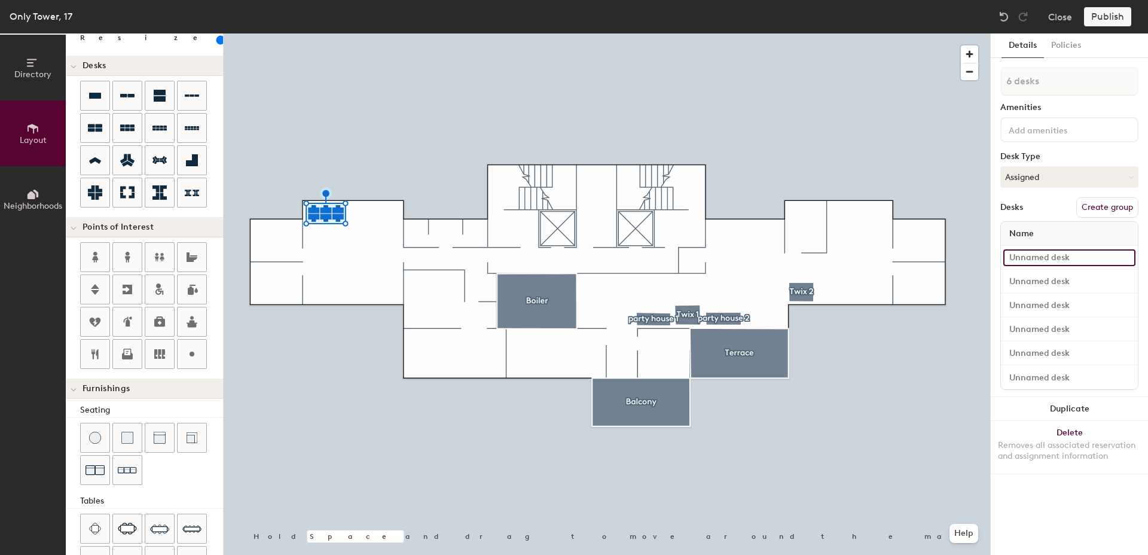
click at [1124, 260] on input at bounding box center [1069, 257] width 132 height 17
drag, startPoint x: 1093, startPoint y: 209, endPoint x: 1057, endPoint y: 200, distance: 36.4
click at [1057, 200] on div "Desks Create group" at bounding box center [1069, 207] width 138 height 20
click at [1094, 205] on button "Create group" at bounding box center [1107, 207] width 62 height 20
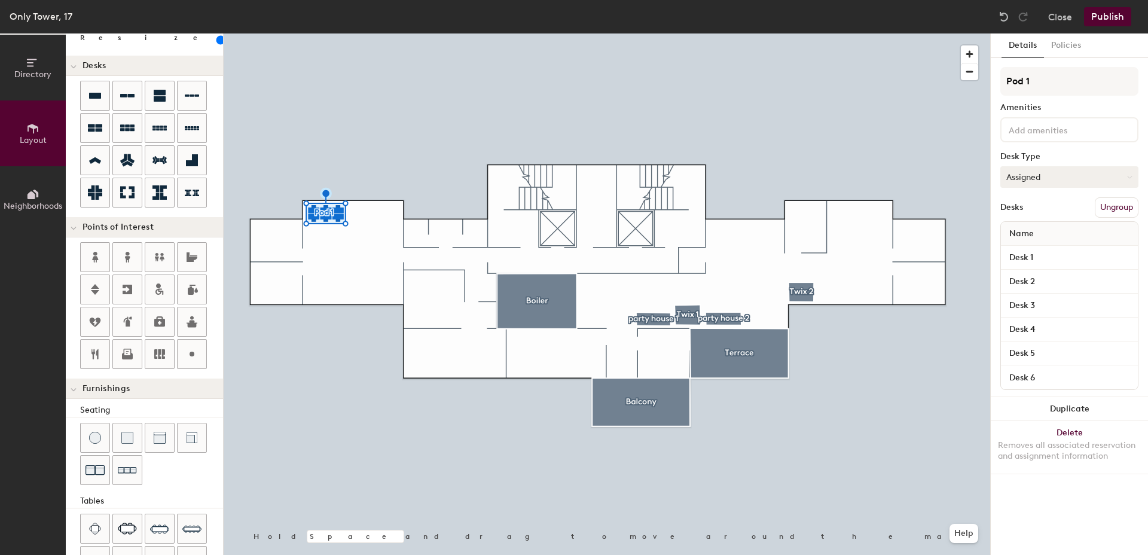
click at [1079, 178] on button "Assigned" at bounding box center [1069, 177] width 138 height 22
click at [1030, 217] on div "Assigned" at bounding box center [1061, 214] width 120 height 18
click at [1060, 181] on button "Assigned" at bounding box center [1069, 177] width 138 height 22
click at [1045, 258] on input "Desk 1" at bounding box center [1069, 257] width 132 height 17
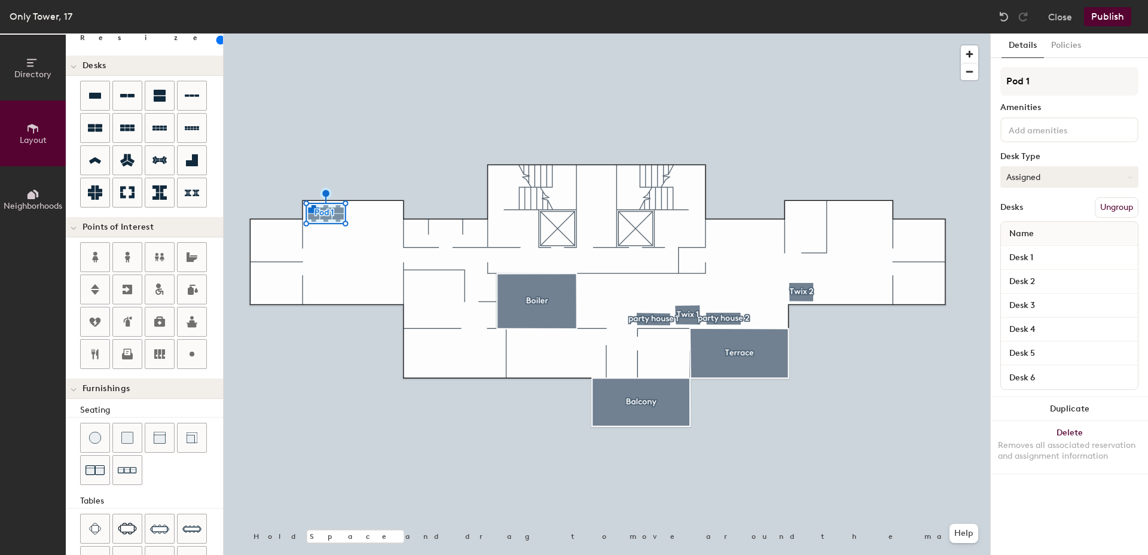
click at [1058, 182] on button "Assigned" at bounding box center [1069, 177] width 138 height 22
click at [1039, 212] on div "Assigned" at bounding box center [1061, 214] width 120 height 18
click at [1106, 20] on button "Publish" at bounding box center [1107, 16] width 47 height 19
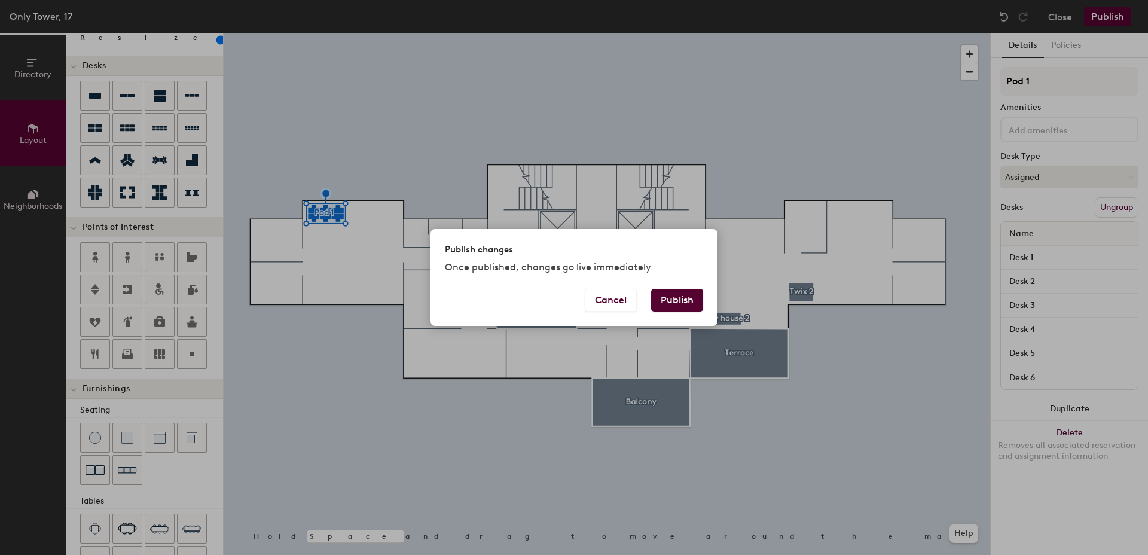
click at [676, 295] on button "Publish" at bounding box center [677, 300] width 52 height 23
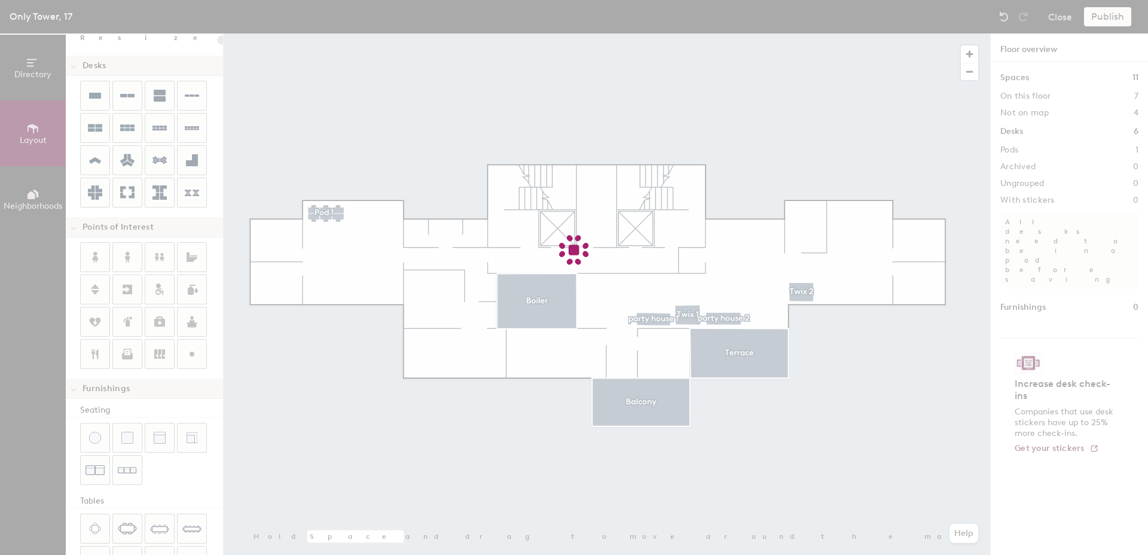
type input "20"
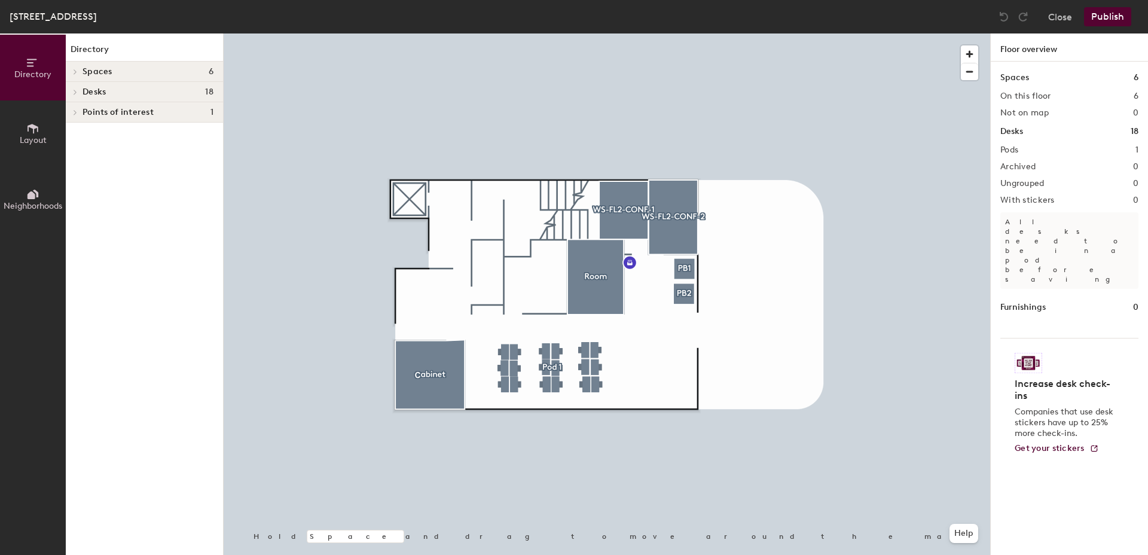
click at [30, 137] on span "Layout" at bounding box center [33, 140] width 27 height 10
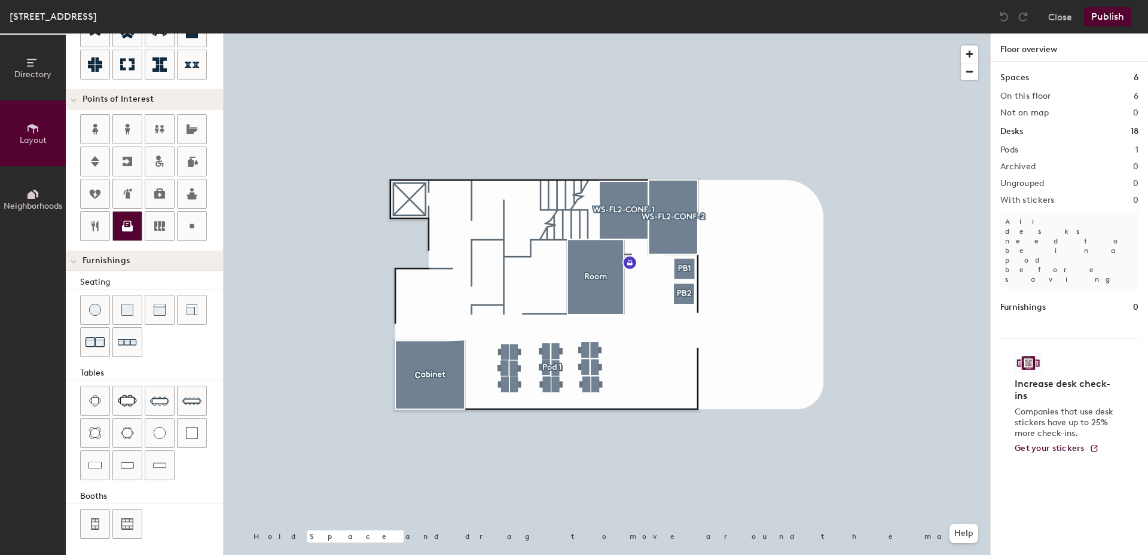
scroll to position [196, 0]
click at [436, 307] on div "Directory Layout Neighborhoods Layout Add space Resize Desks Points of Interest…" at bounding box center [574, 293] width 1148 height 521
click at [1054, 101] on div "Spaces 6 On this floor 6 Not on map 0 Desks 18 Pods 1 Archived 0 Ungrouped 0 Wi…" at bounding box center [1069, 322] width 157 height 521
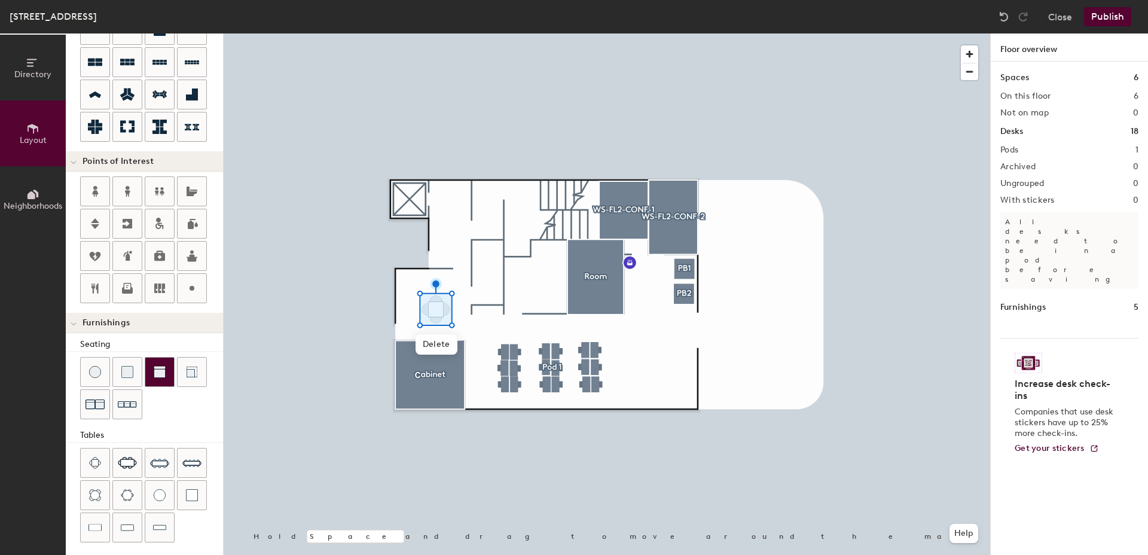
scroll to position [136, 0]
click at [1036, 301] on h1 "Furnishings" at bounding box center [1022, 307] width 45 height 13
click at [414, 286] on div "Directory Layout Neighborhoods Layout Add space Resize Desks Points of Interest…" at bounding box center [574, 293] width 1148 height 521
click at [440, 290] on div "Directory Layout Neighborhoods Layout Add space Resize Desks Points of Interest…" at bounding box center [574, 293] width 1148 height 521
type input "20"
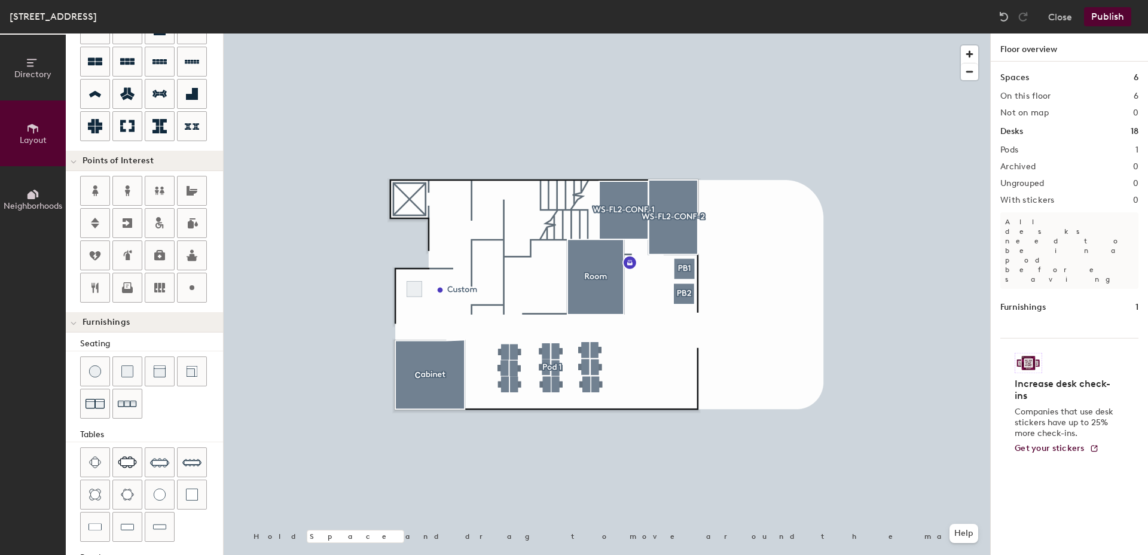
type input "20"
